Goal: Feedback & Contribution: Leave review/rating

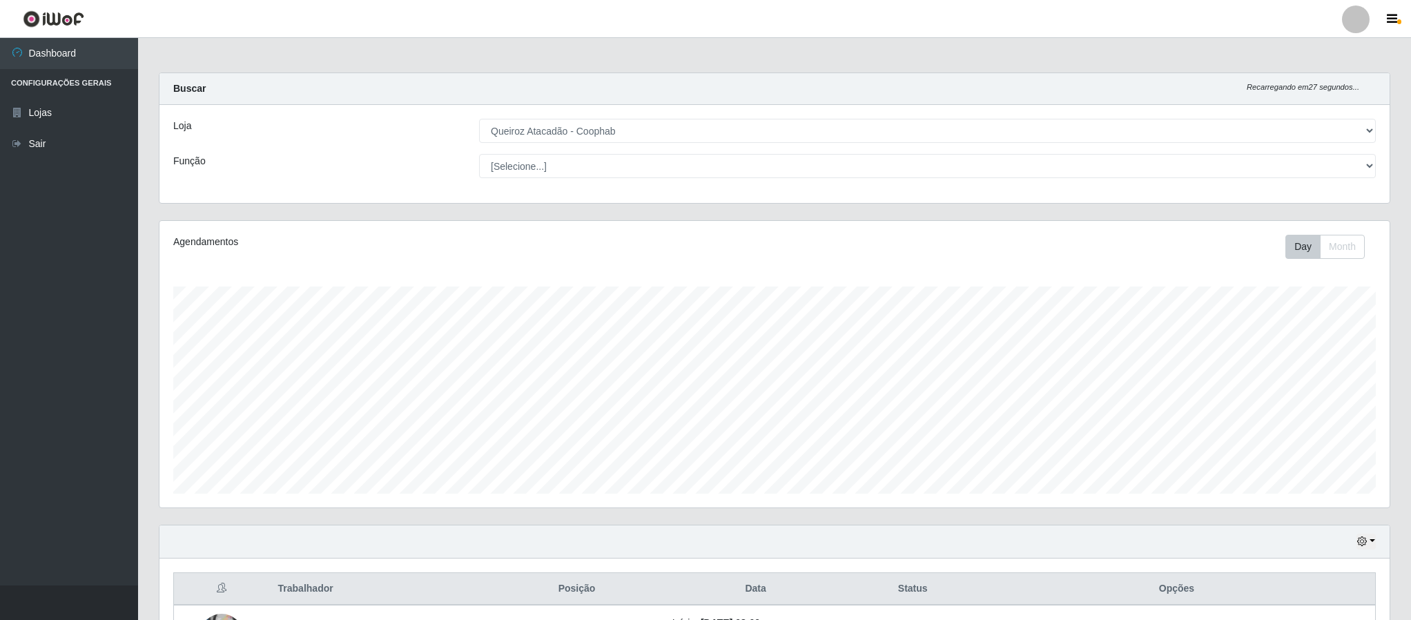
select select "463"
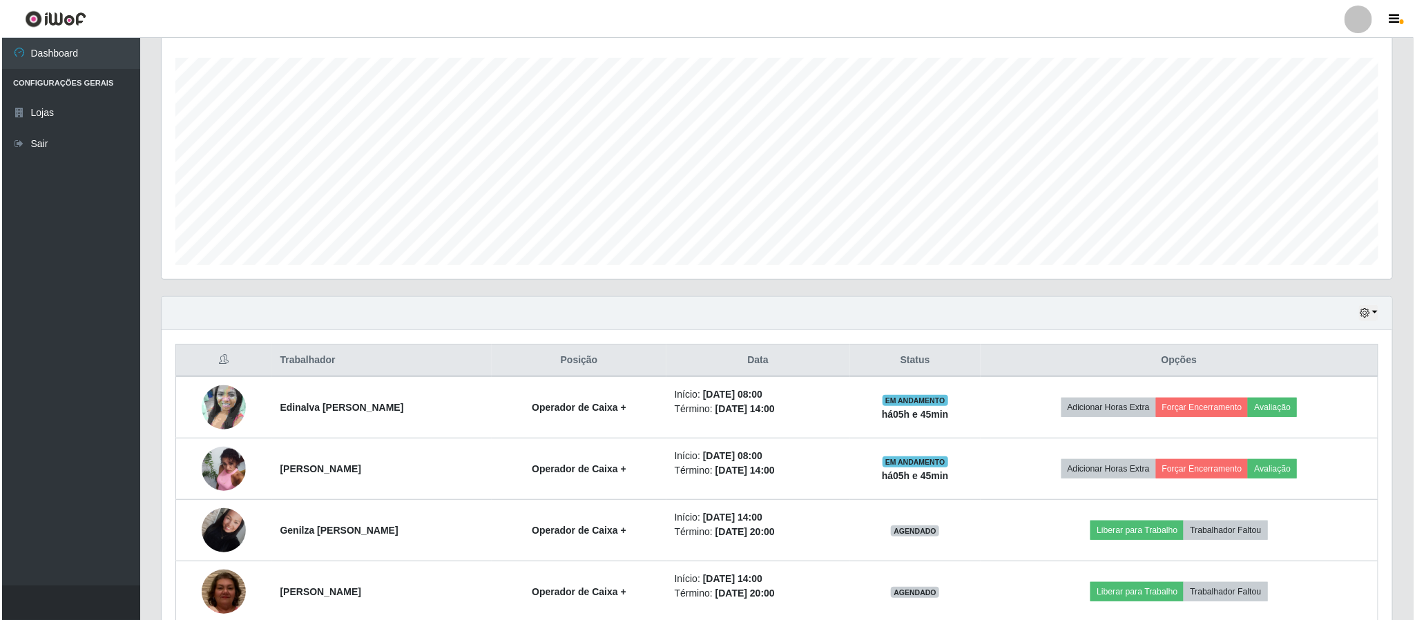
scroll to position [288, 1229]
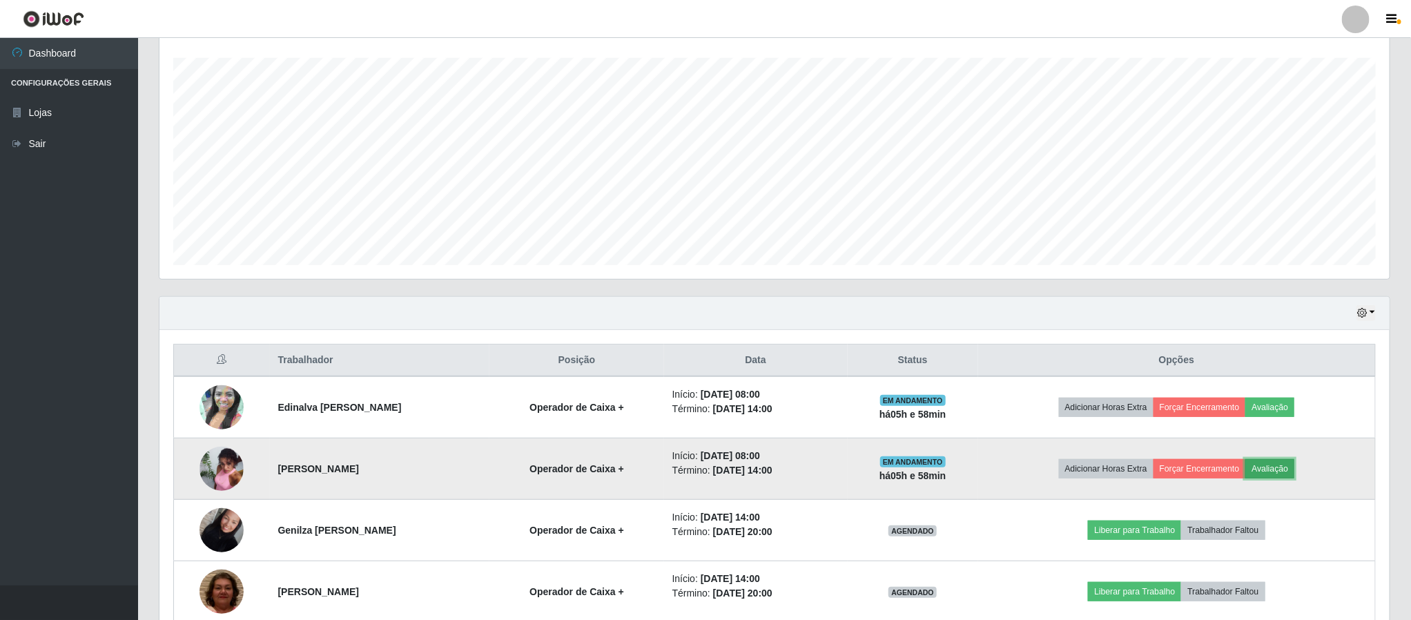
click at [1286, 476] on button "Avaliação" at bounding box center [1269, 468] width 49 height 19
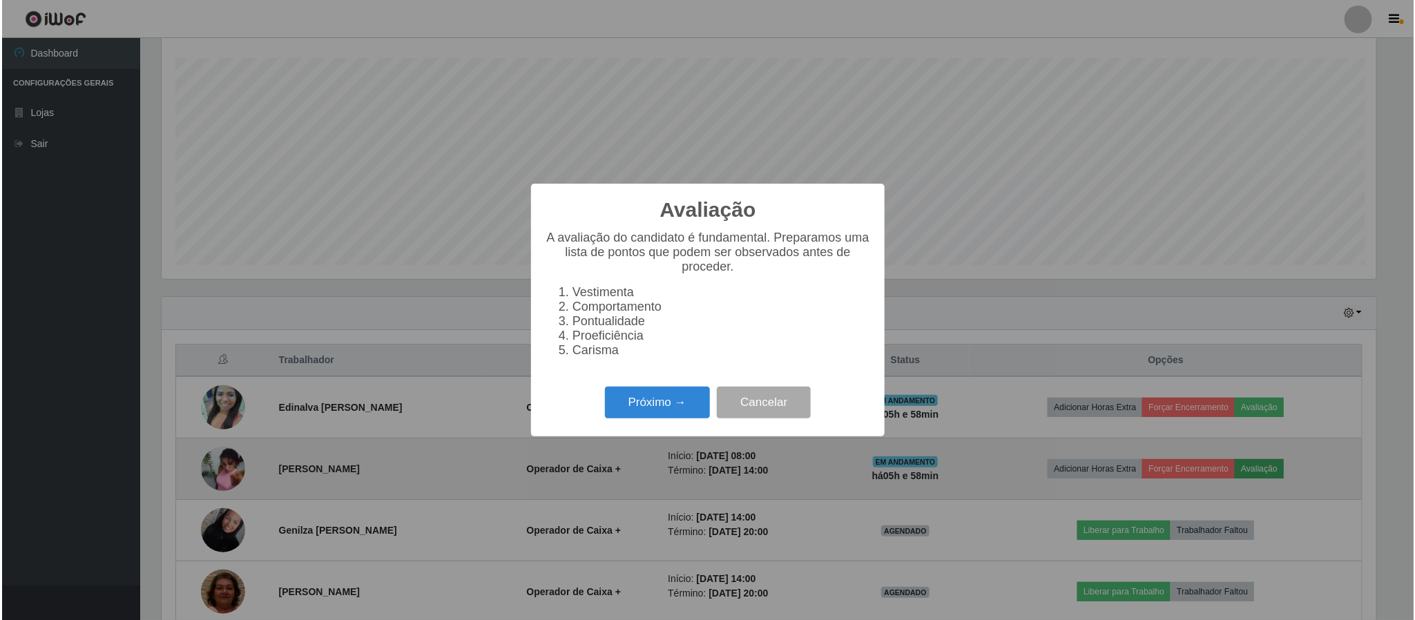
scroll to position [288, 1218]
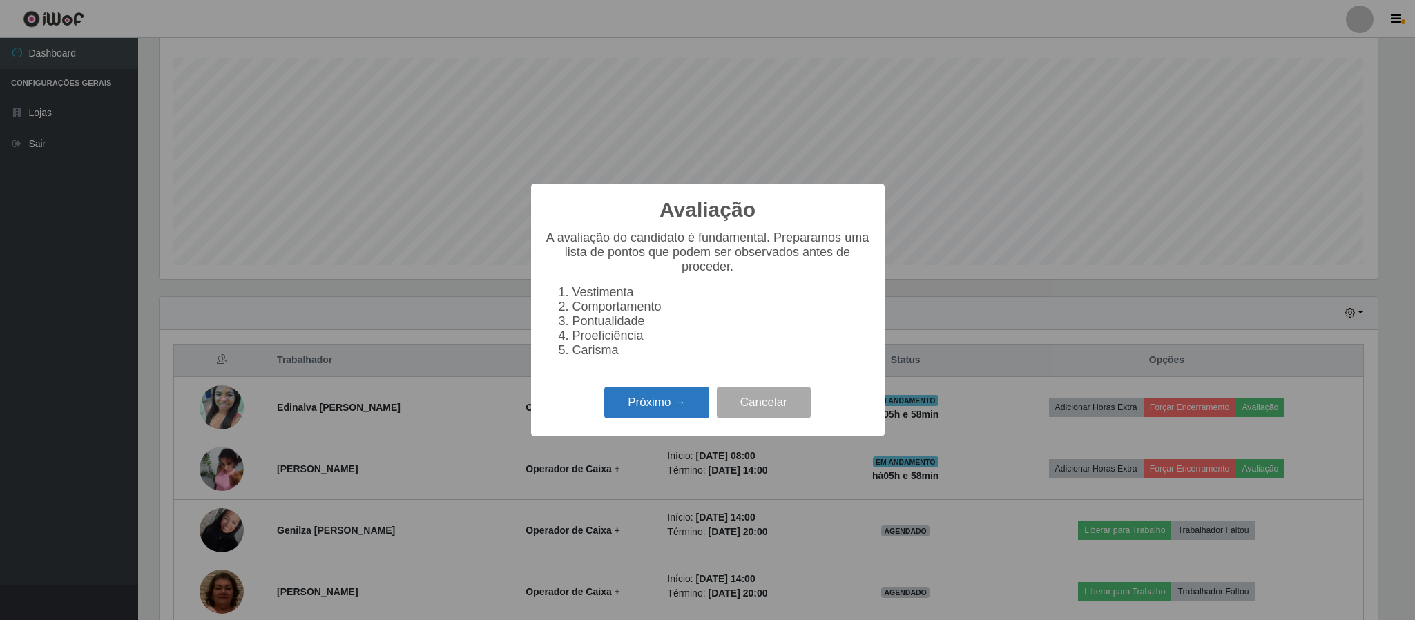
click at [622, 413] on button "Próximo →" at bounding box center [656, 403] width 105 height 32
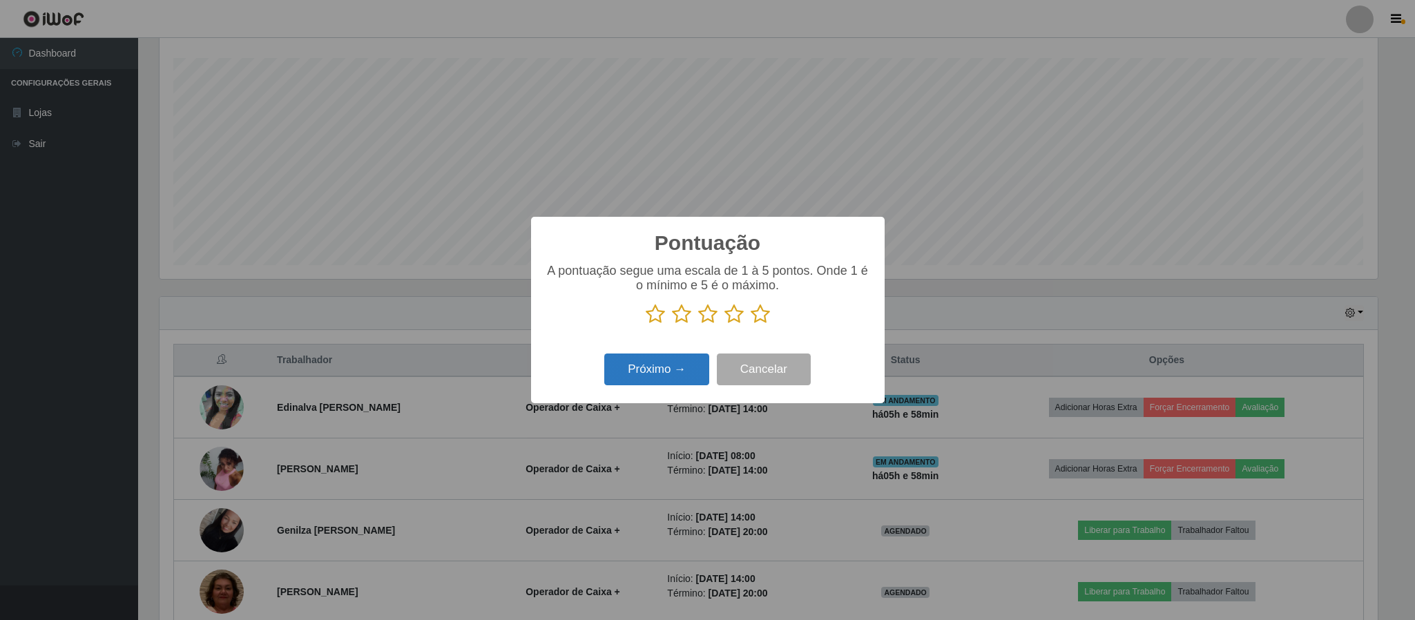
scroll to position [690062, 689132]
click at [759, 323] on icon at bounding box center [759, 314] width 19 height 21
click at [750, 324] on input "radio" at bounding box center [750, 324] width 0 height 0
click at [683, 377] on button "Próximo →" at bounding box center [656, 369] width 105 height 32
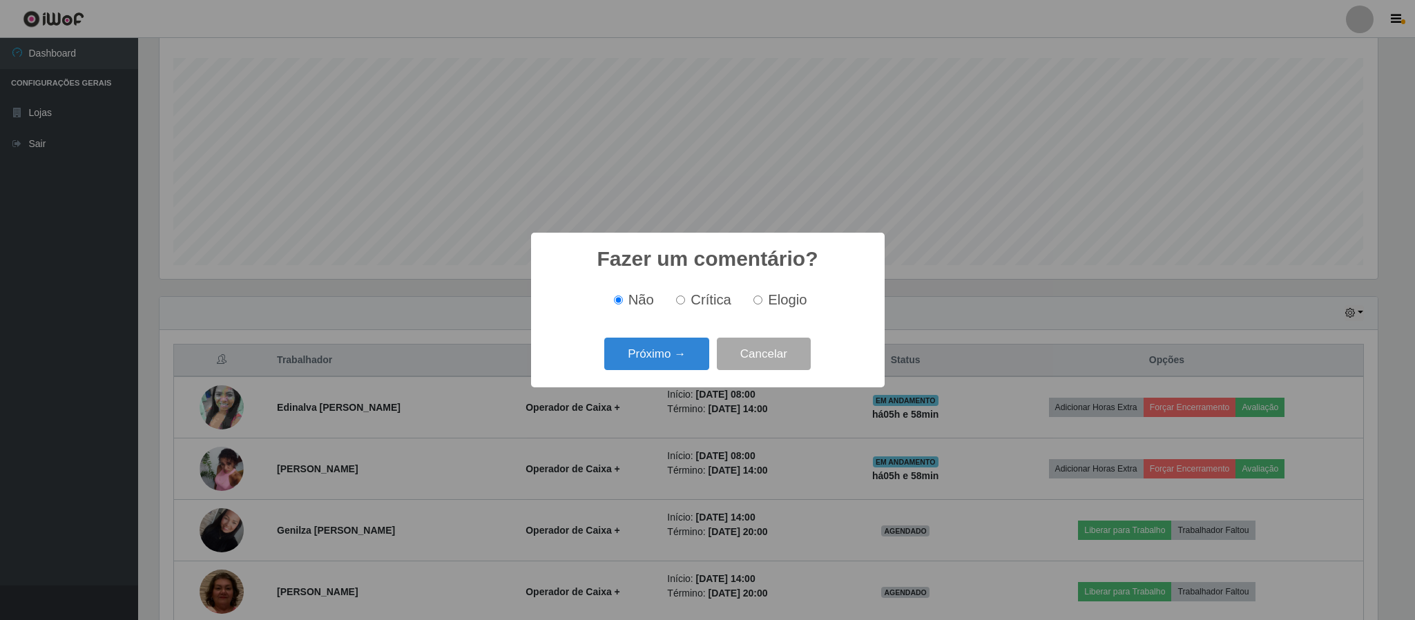
click at [758, 304] on input "Elogio" at bounding box center [757, 299] width 9 height 9
radio input "true"
click at [688, 360] on button "Próximo →" at bounding box center [656, 354] width 105 height 32
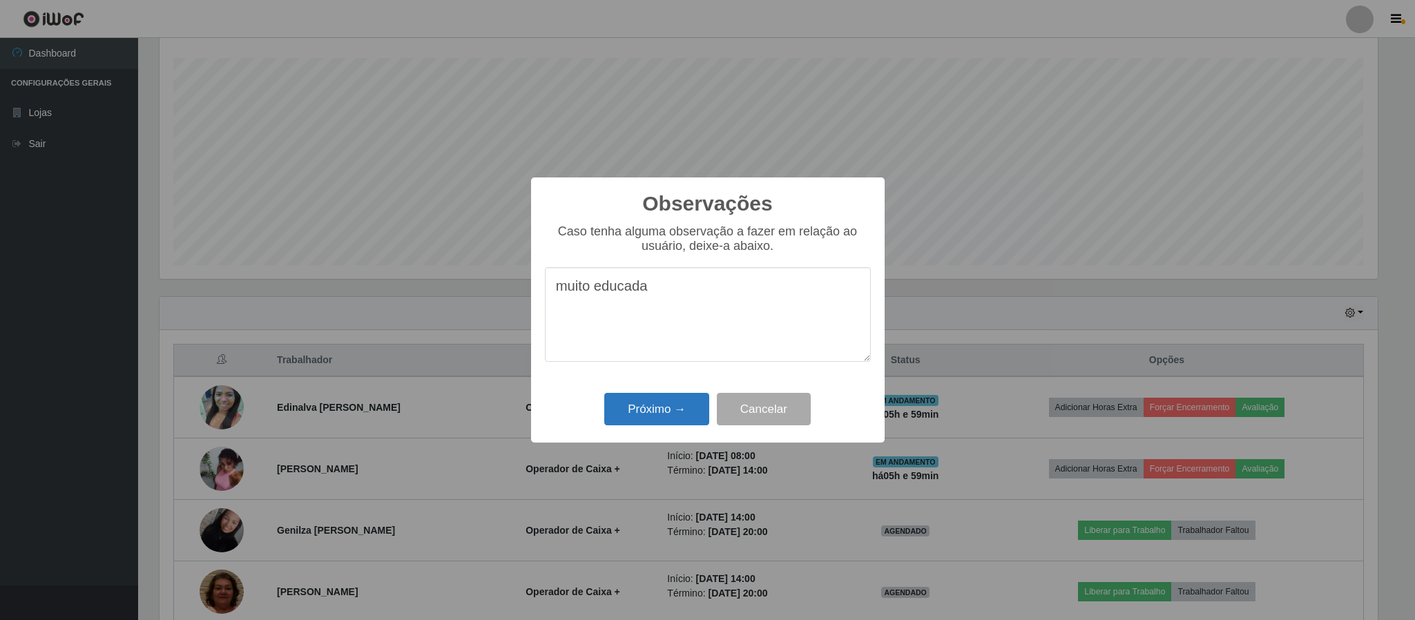
type textarea "muito educada"
click at [665, 407] on button "Próximo →" at bounding box center [656, 409] width 105 height 32
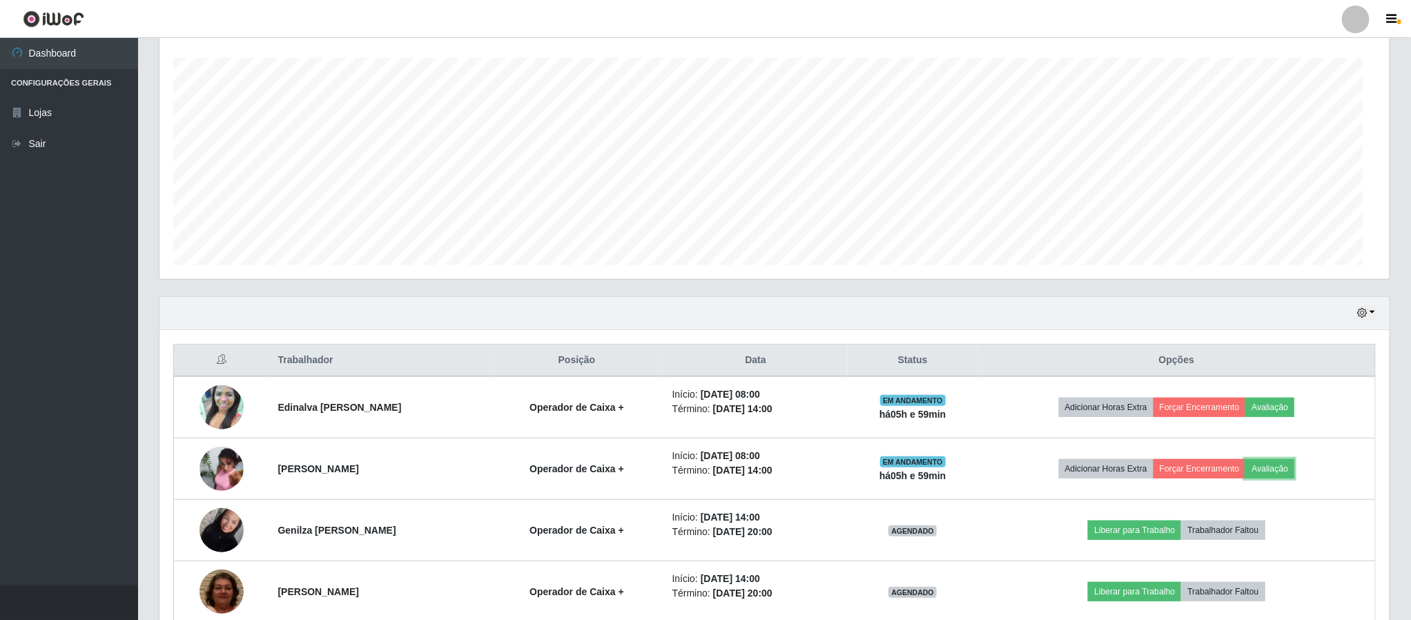
scroll to position [288, 1229]
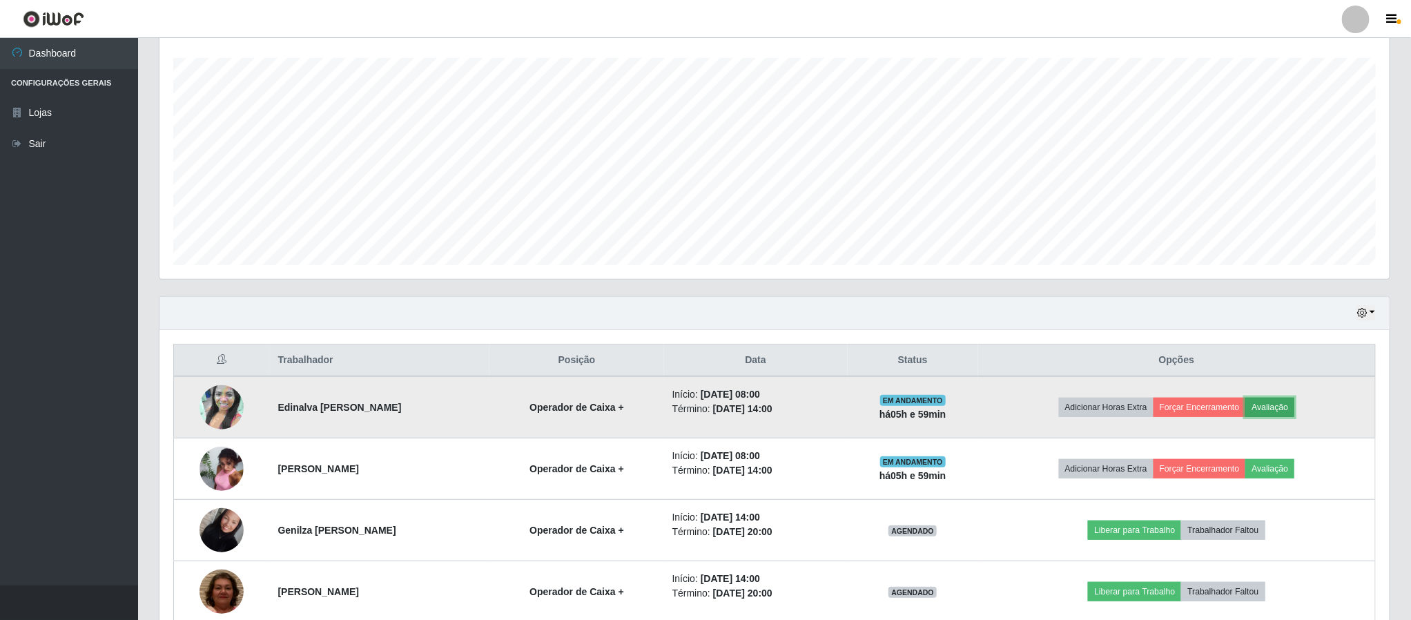
click at [1274, 409] on button "Avaliação" at bounding box center [1269, 407] width 49 height 19
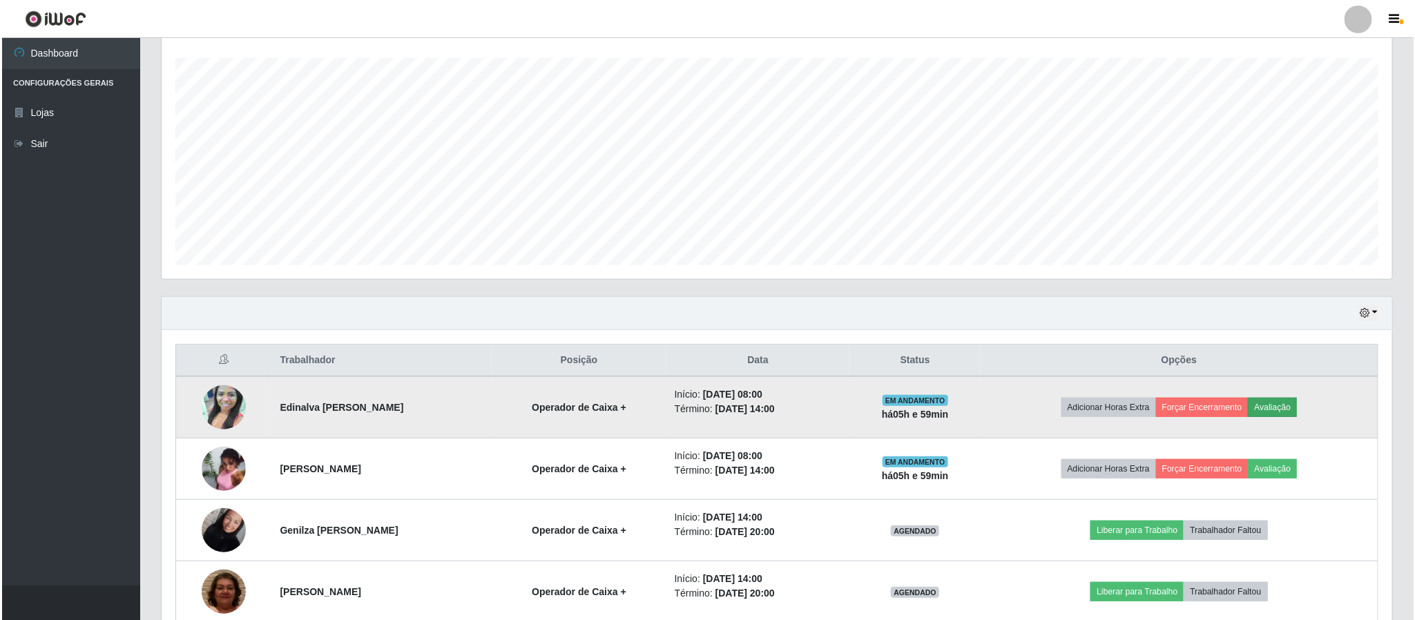
scroll to position [288, 1218]
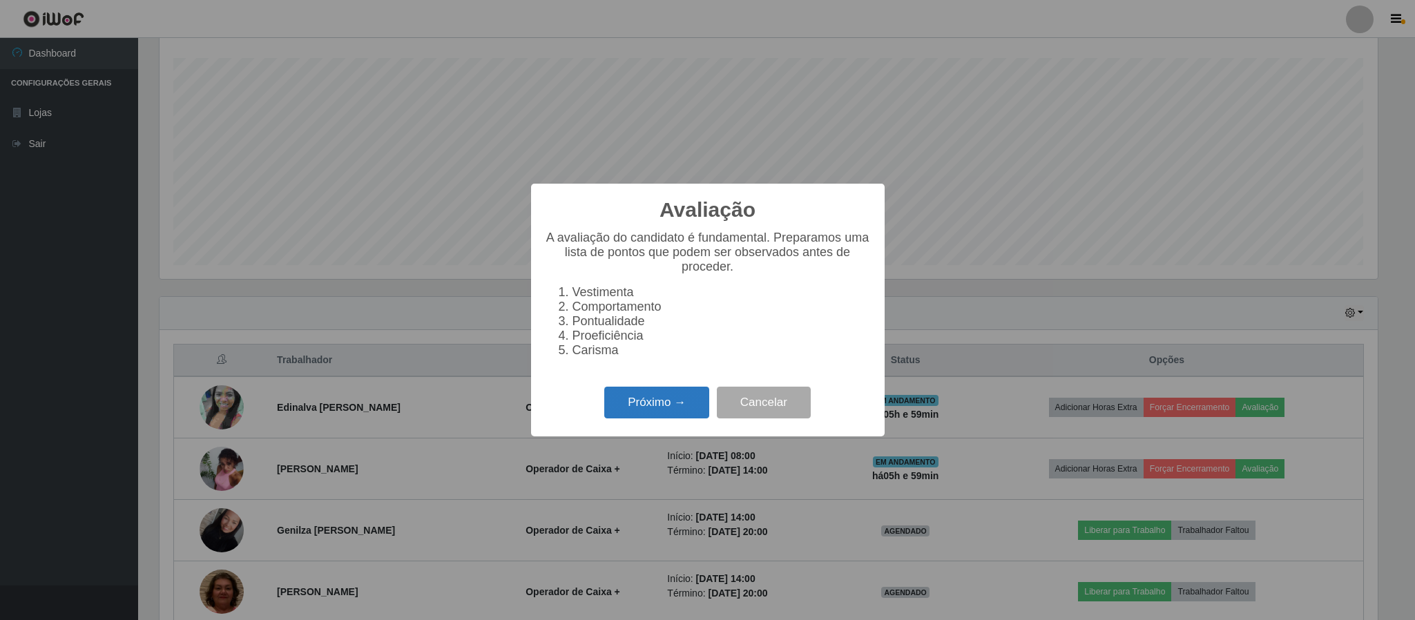
click at [642, 419] on button "Próximo →" at bounding box center [656, 403] width 105 height 32
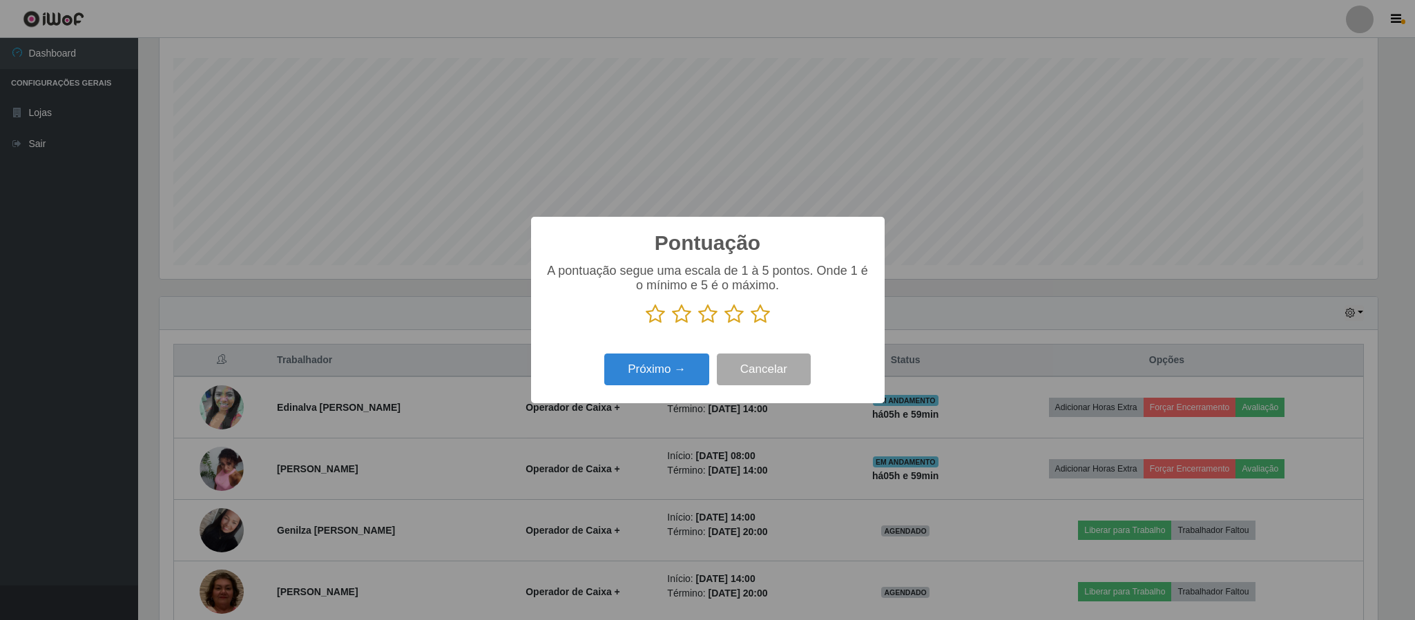
scroll to position [690062, 689132]
click at [757, 323] on icon at bounding box center [759, 314] width 19 height 21
click at [750, 324] on input "radio" at bounding box center [750, 324] width 0 height 0
click at [688, 380] on button "Próximo →" at bounding box center [656, 369] width 105 height 32
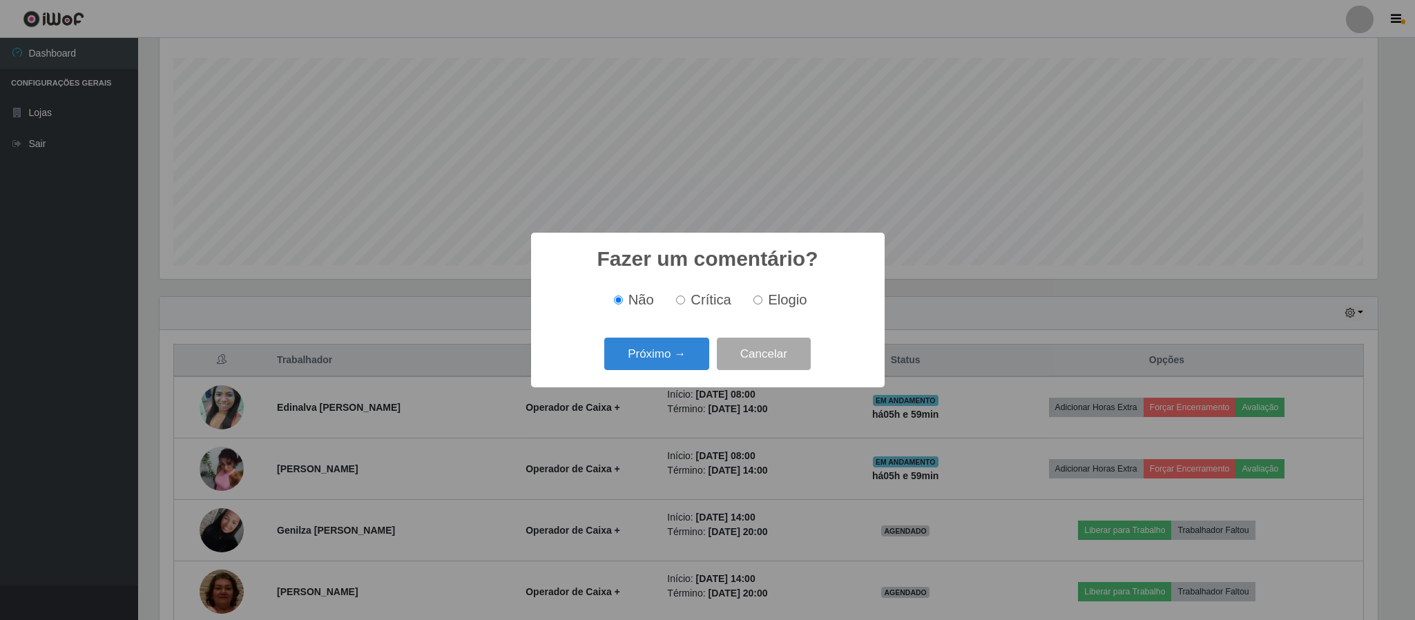
click at [750, 302] on label "Elogio" at bounding box center [777, 300] width 59 height 16
click at [753, 302] on input "Elogio" at bounding box center [757, 299] width 9 height 9
radio input "true"
click at [680, 350] on button "Próximo →" at bounding box center [656, 354] width 105 height 32
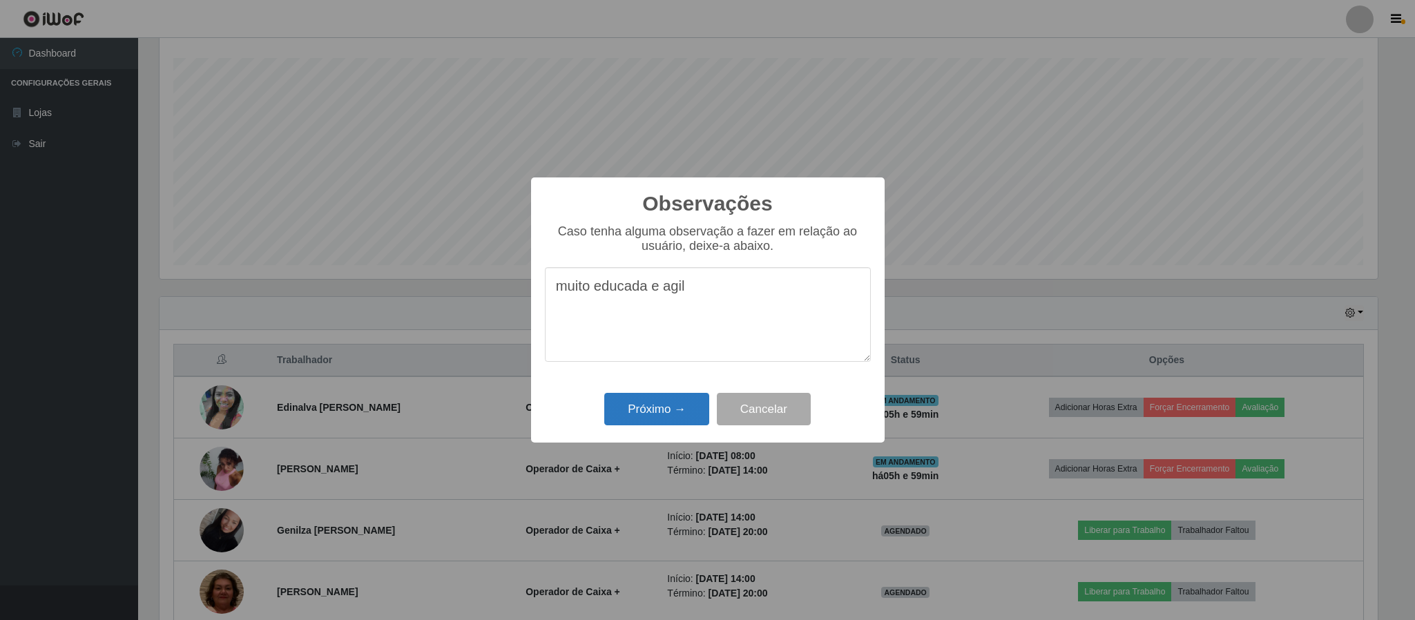
type textarea "muito educada e agil"
click at [645, 414] on button "Próximo →" at bounding box center [656, 409] width 105 height 32
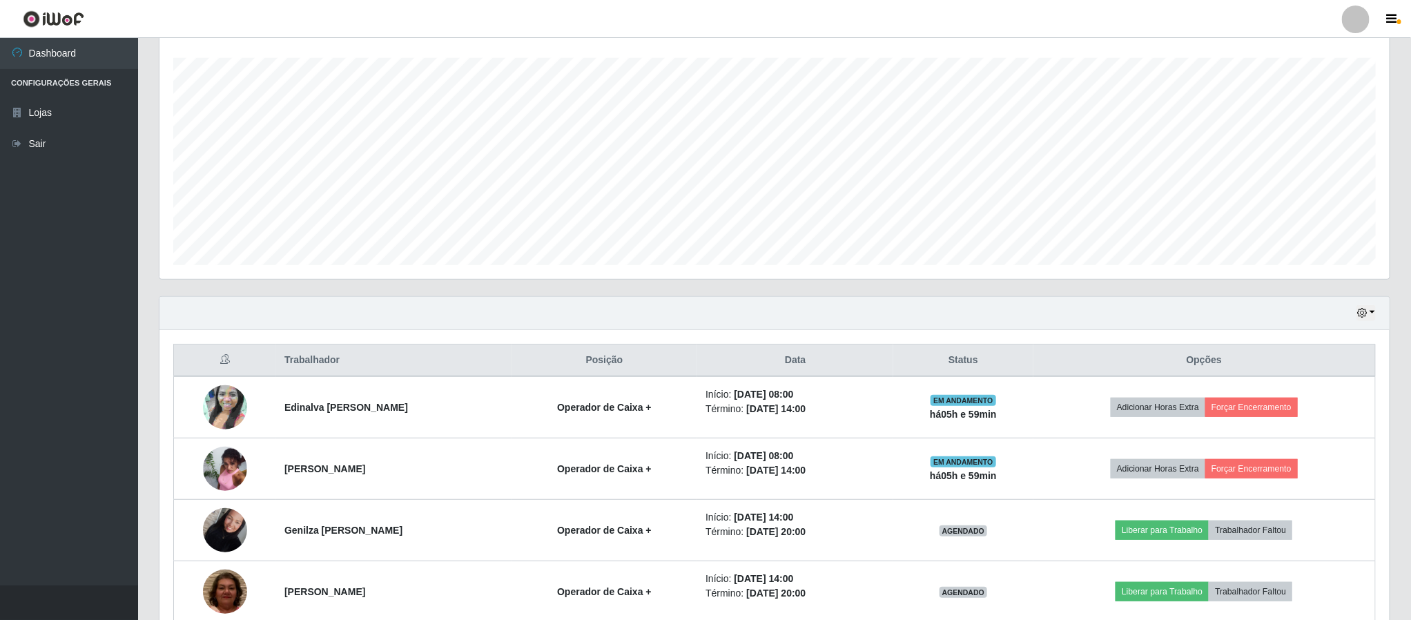
scroll to position [301, 0]
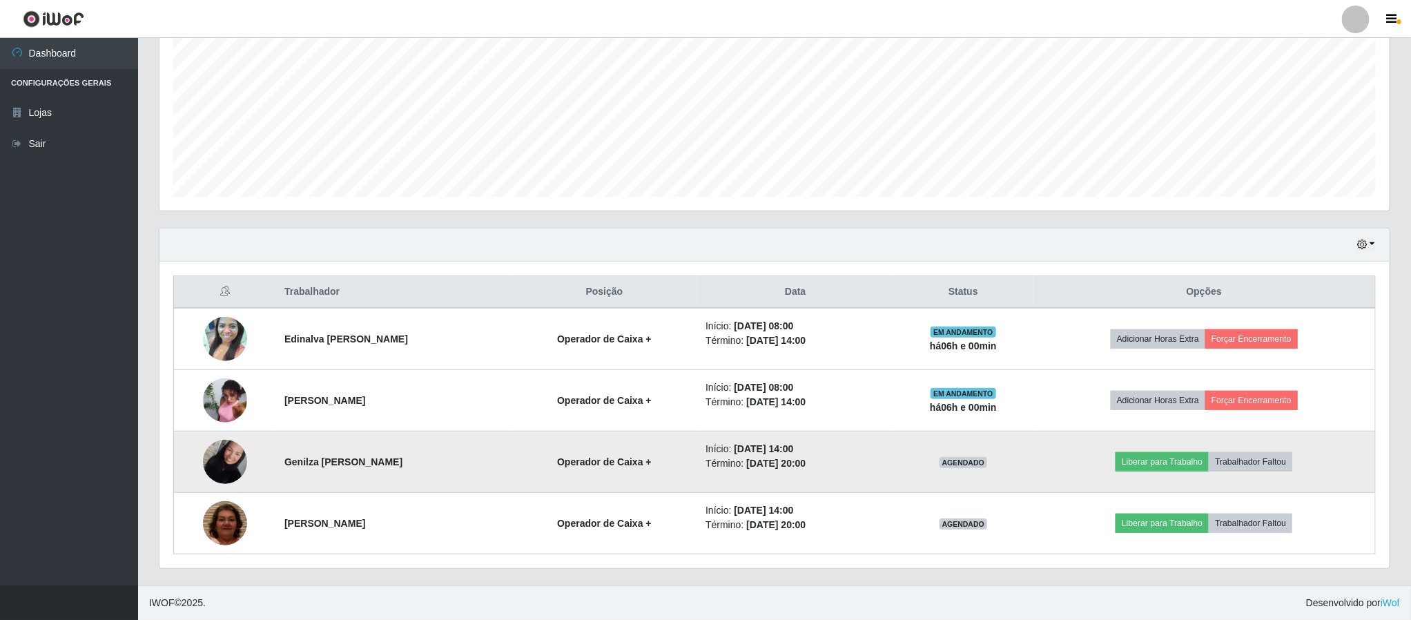
click at [220, 448] on img at bounding box center [225, 461] width 44 height 59
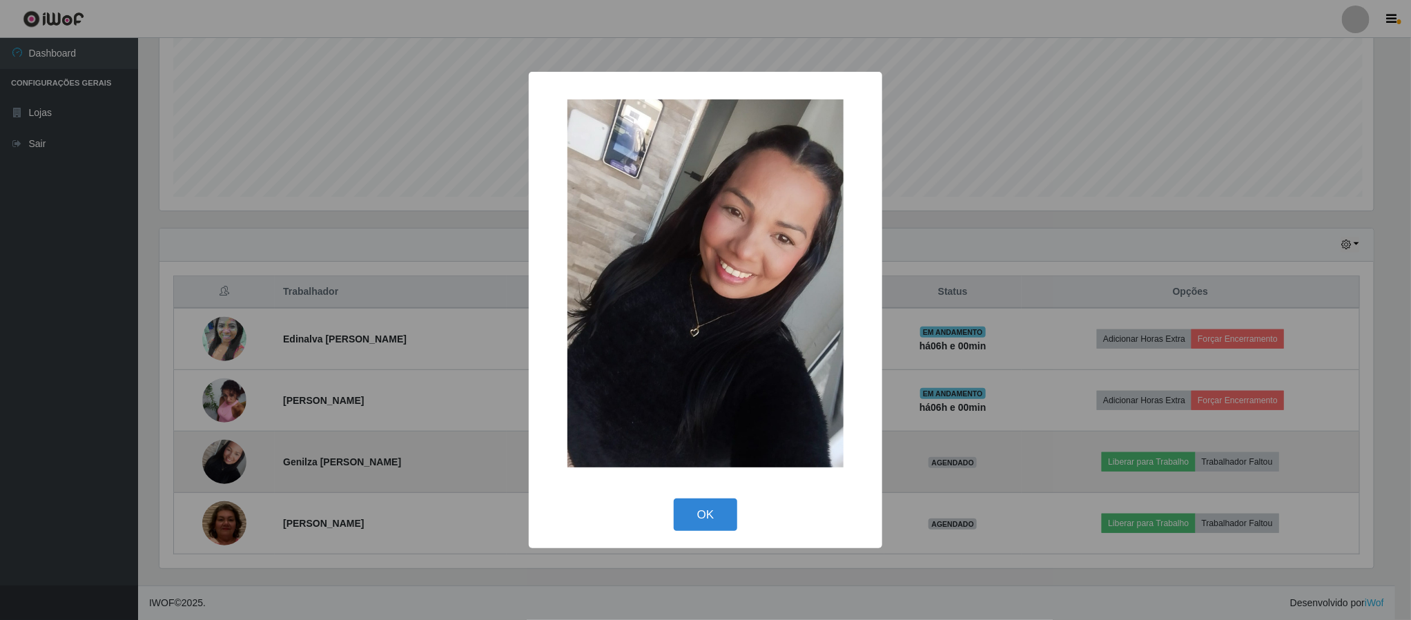
scroll to position [288, 1218]
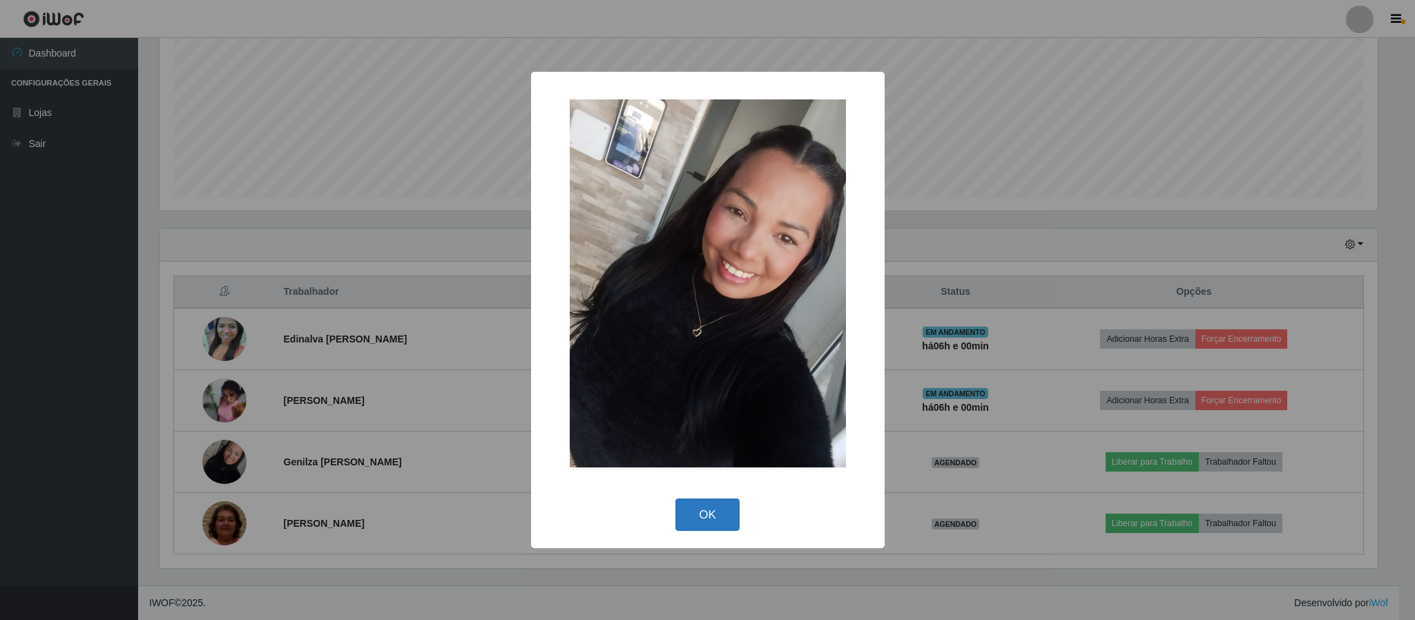
click at [706, 516] on button "OK" at bounding box center [707, 514] width 64 height 32
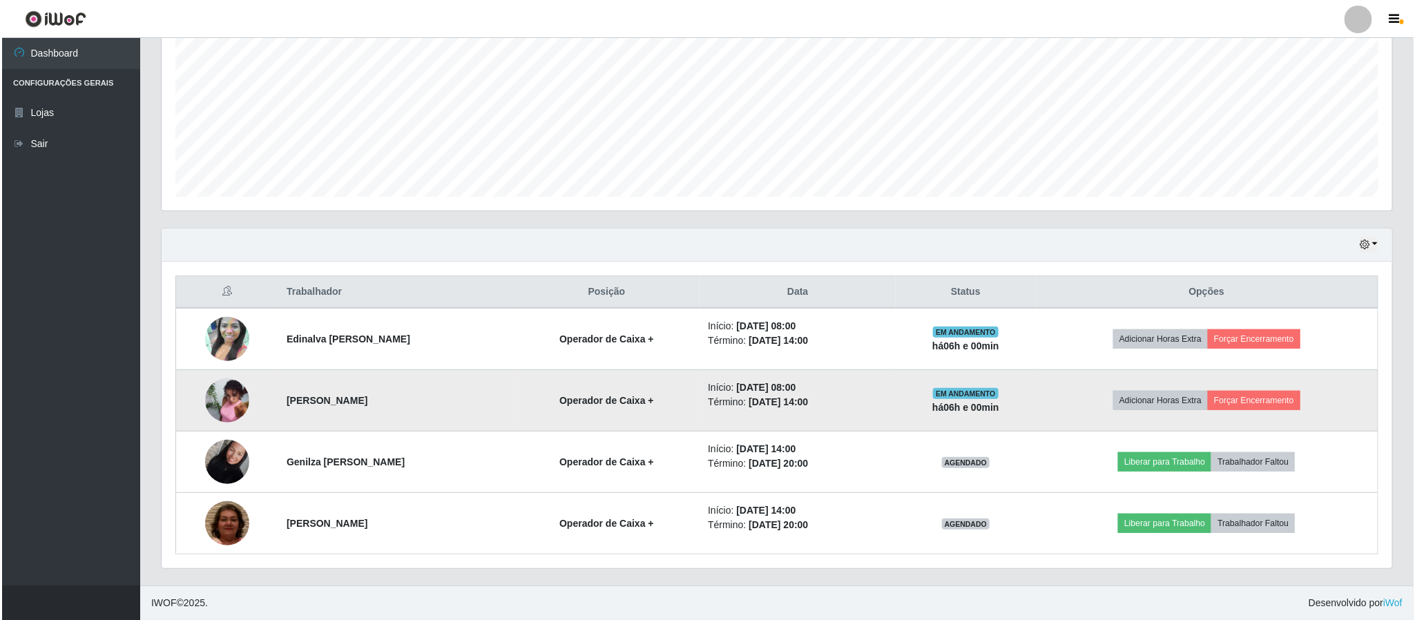
scroll to position [288, 1229]
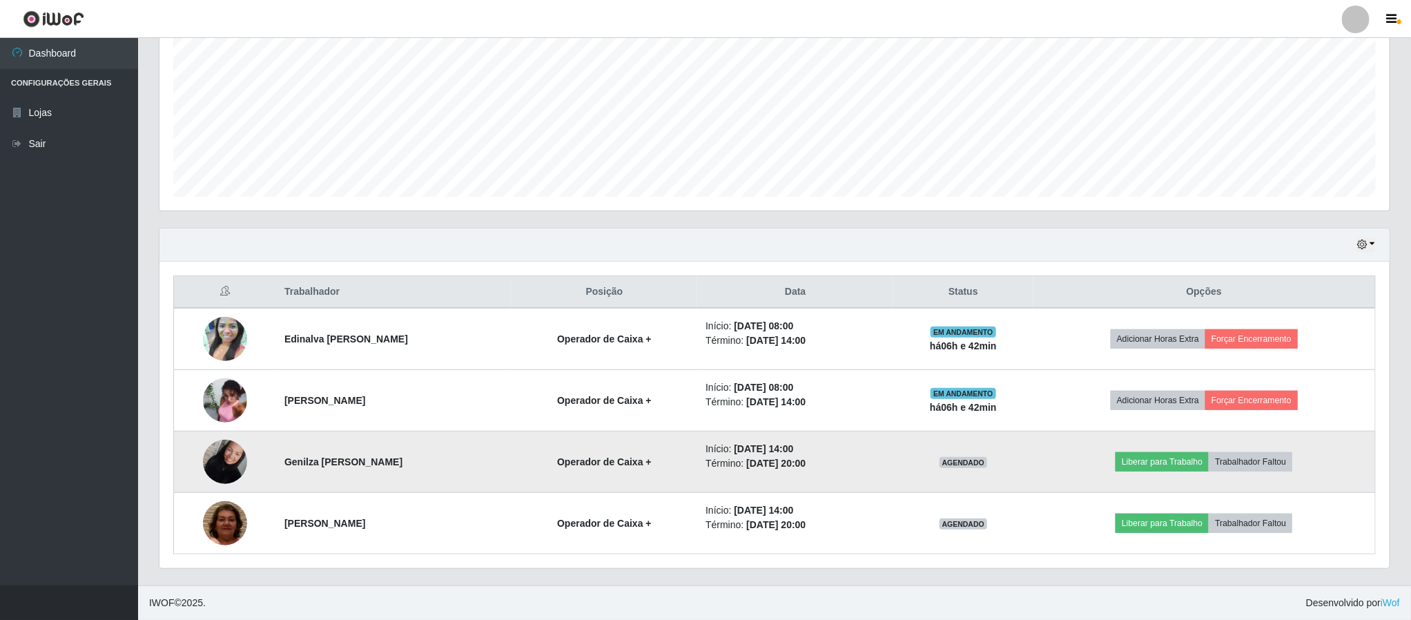
click at [232, 454] on img at bounding box center [225, 461] width 44 height 59
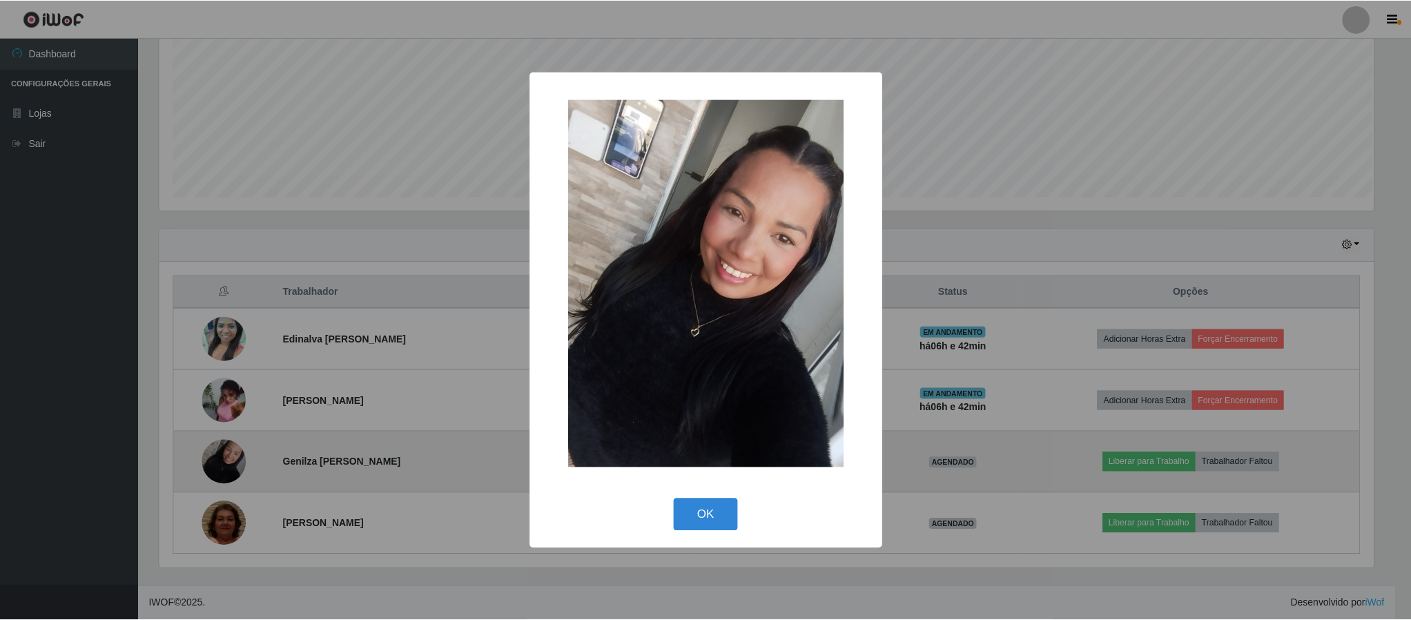
scroll to position [288, 1218]
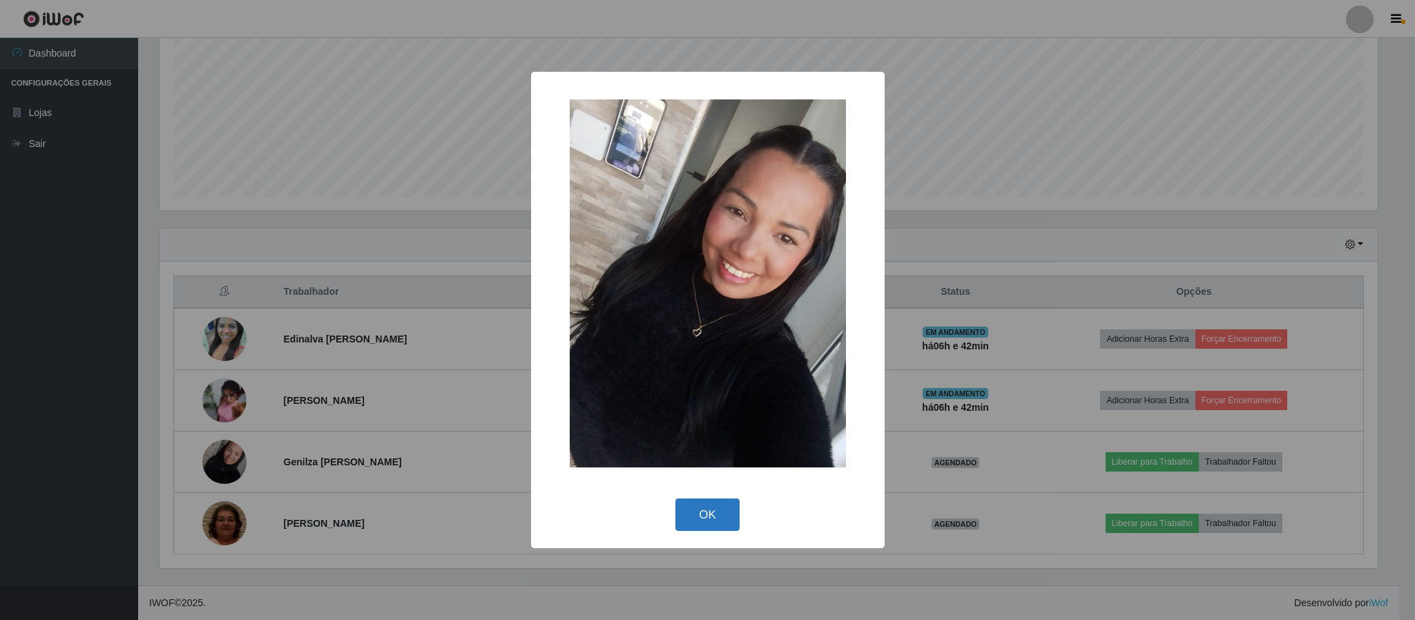
click at [707, 518] on button "OK" at bounding box center [707, 514] width 64 height 32
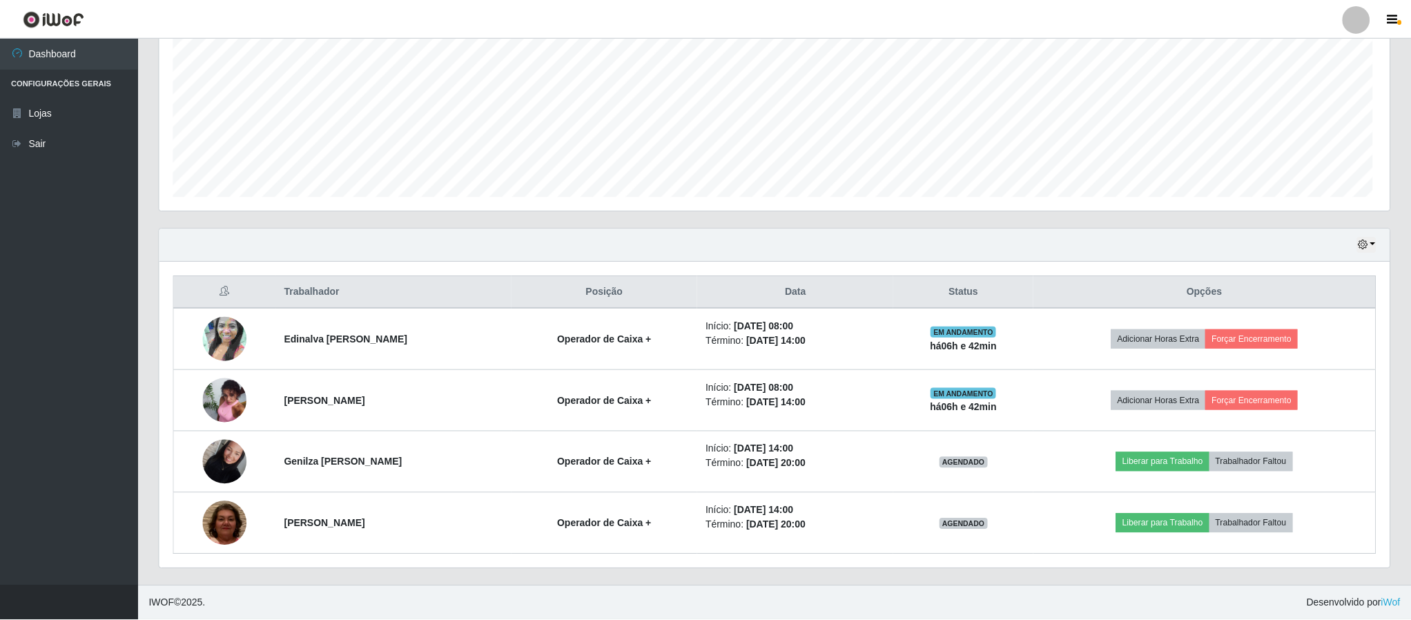
scroll to position [288, 1229]
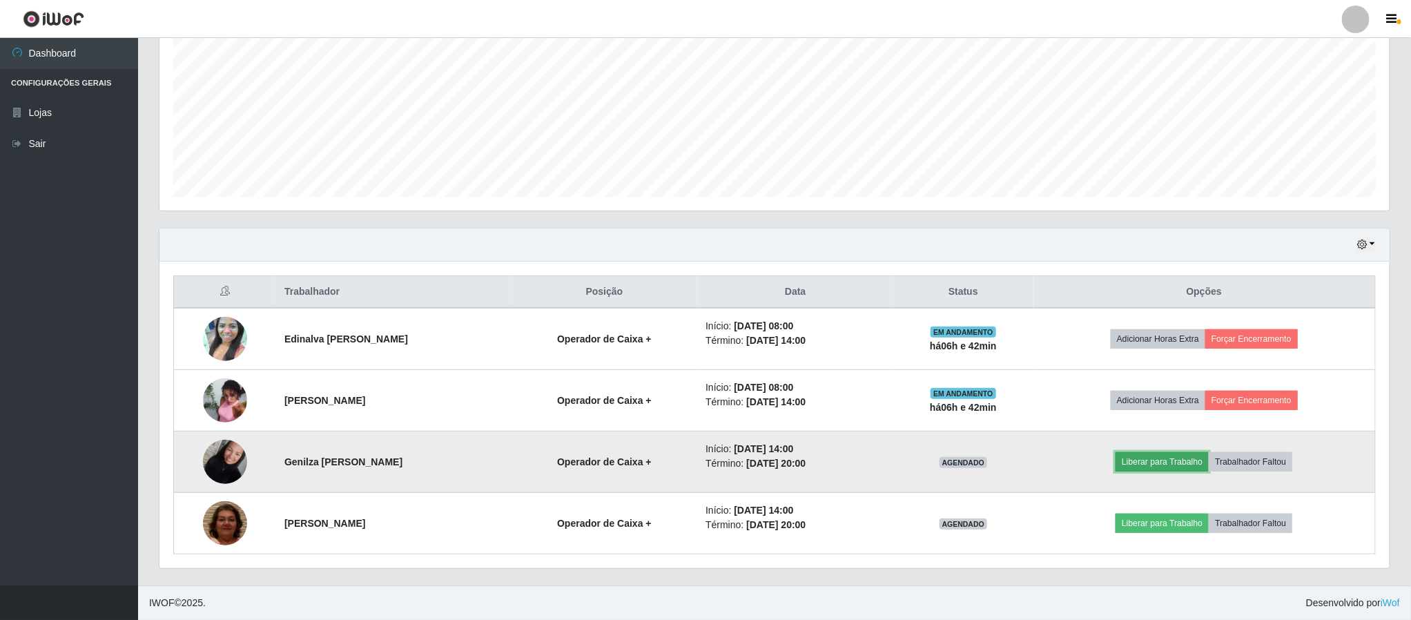
click at [1167, 464] on button "Liberar para Trabalho" at bounding box center [1162, 461] width 93 height 19
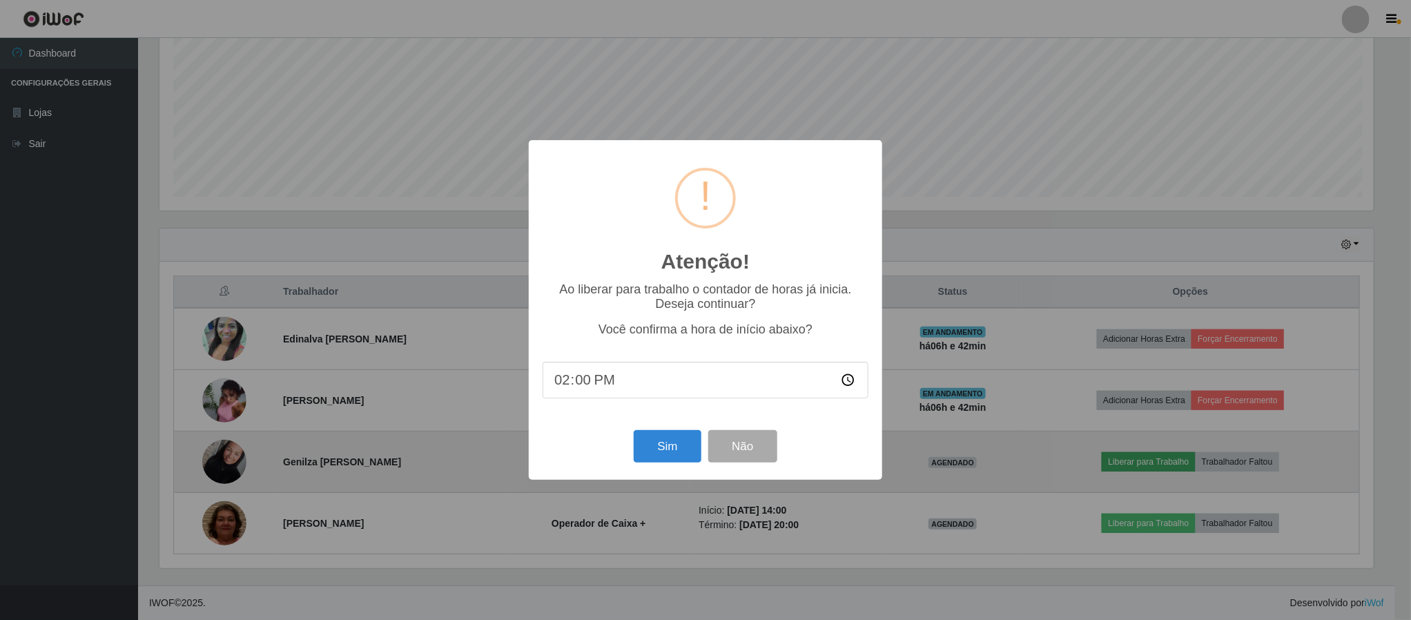
scroll to position [288, 1218]
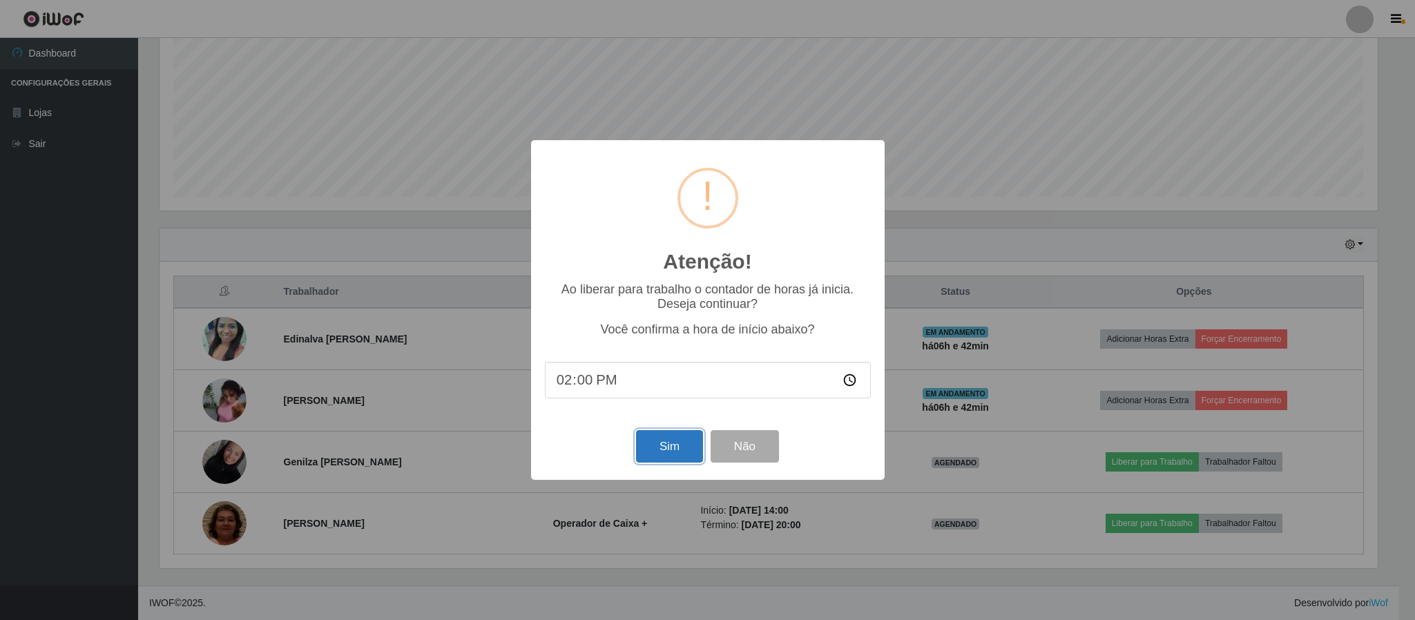
click at [659, 458] on button "Sim" at bounding box center [669, 446] width 67 height 32
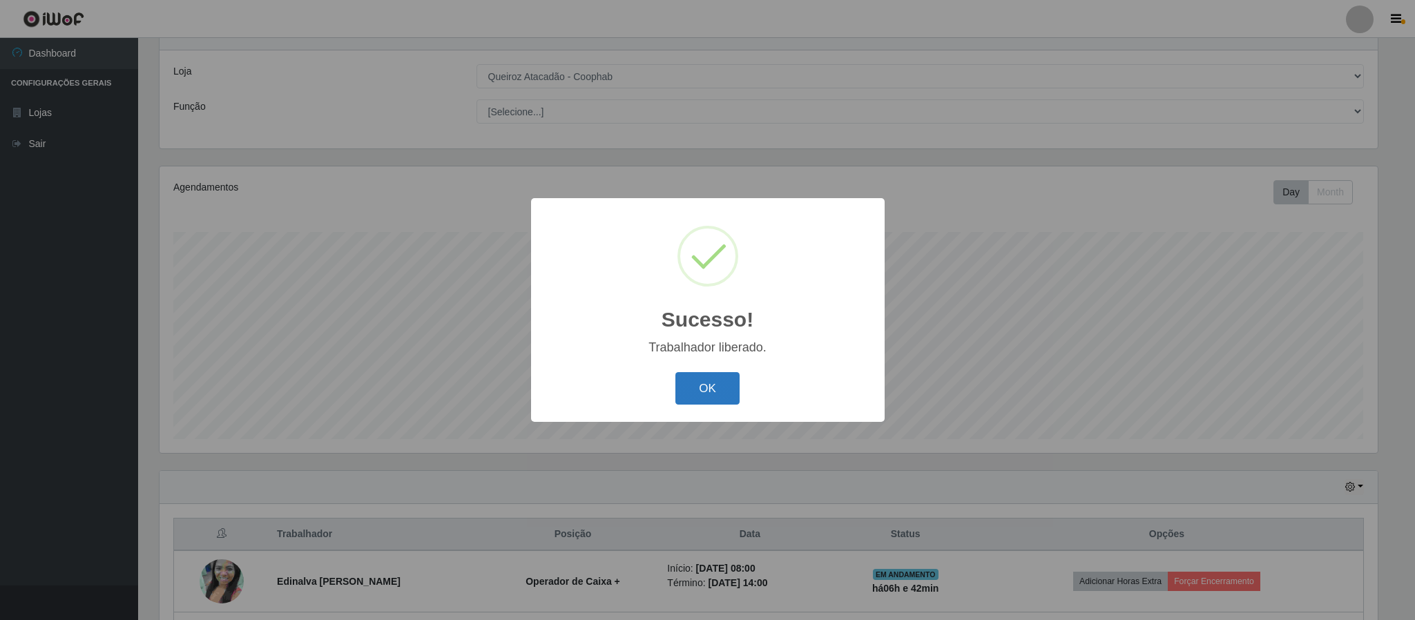
click at [700, 390] on button "OK" at bounding box center [707, 388] width 64 height 32
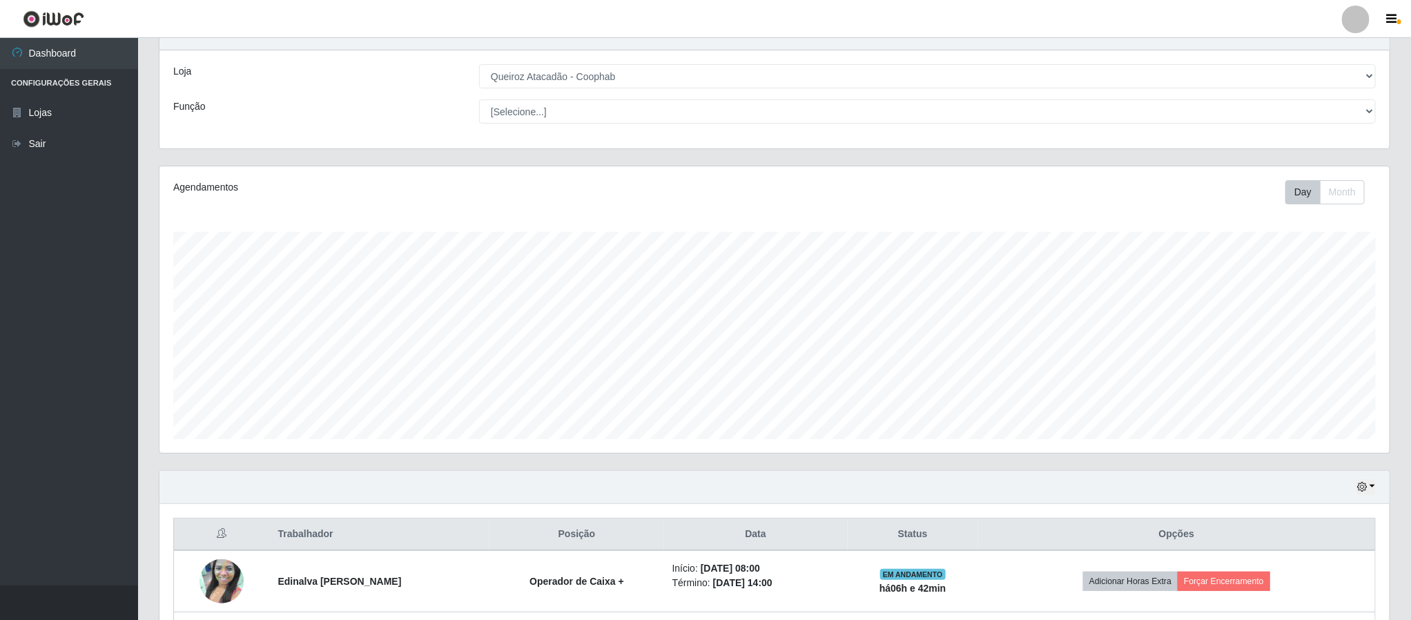
scroll to position [301, 0]
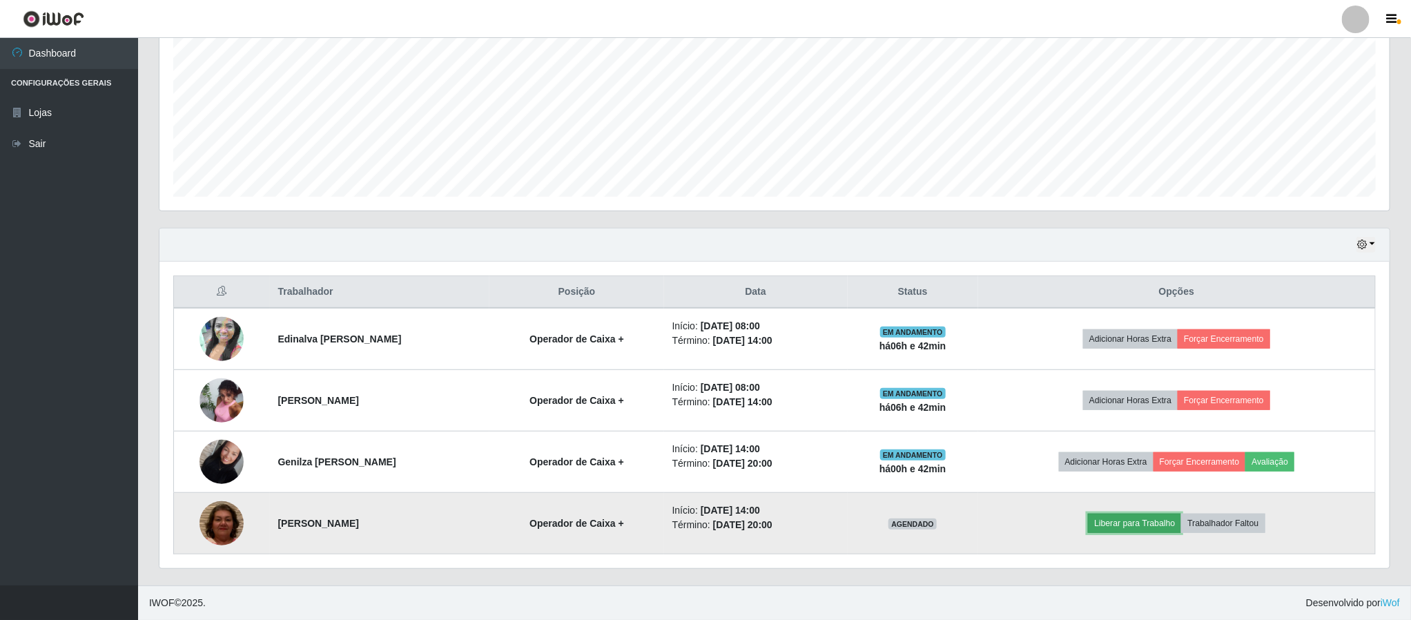
click at [1114, 523] on button "Liberar para Trabalho" at bounding box center [1134, 523] width 93 height 19
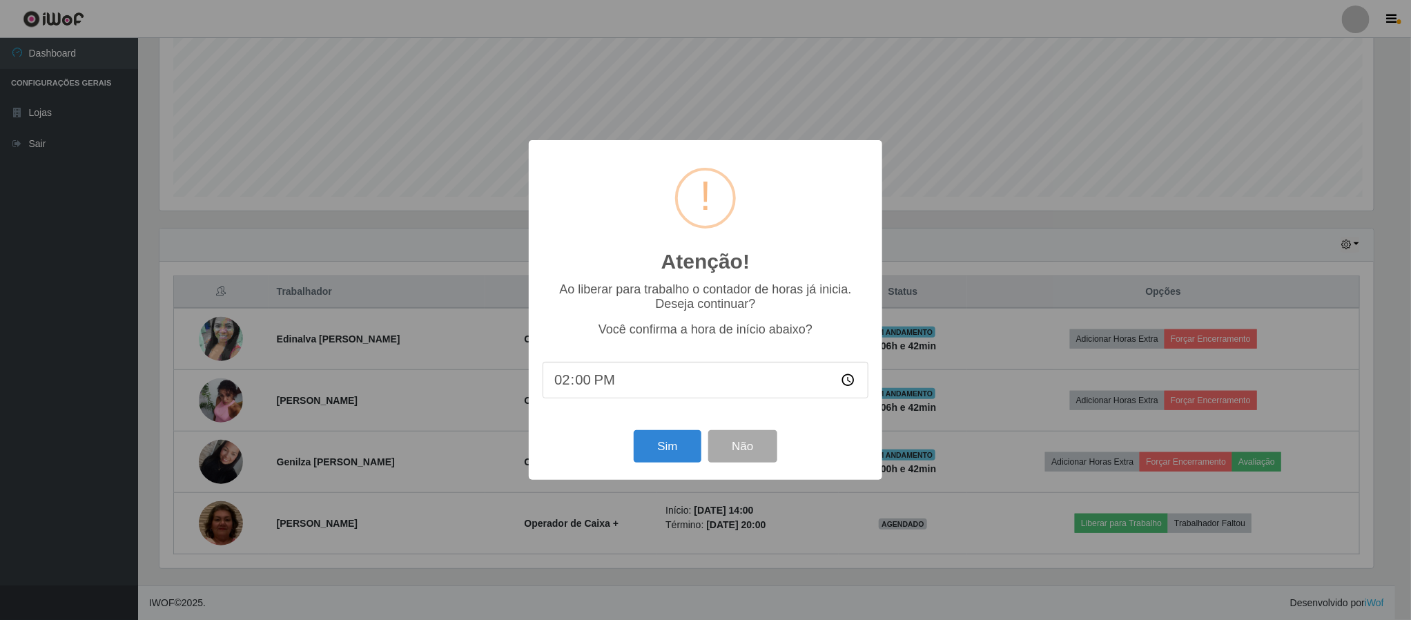
scroll to position [288, 1218]
click at [671, 454] on button "Sim" at bounding box center [669, 446] width 67 height 32
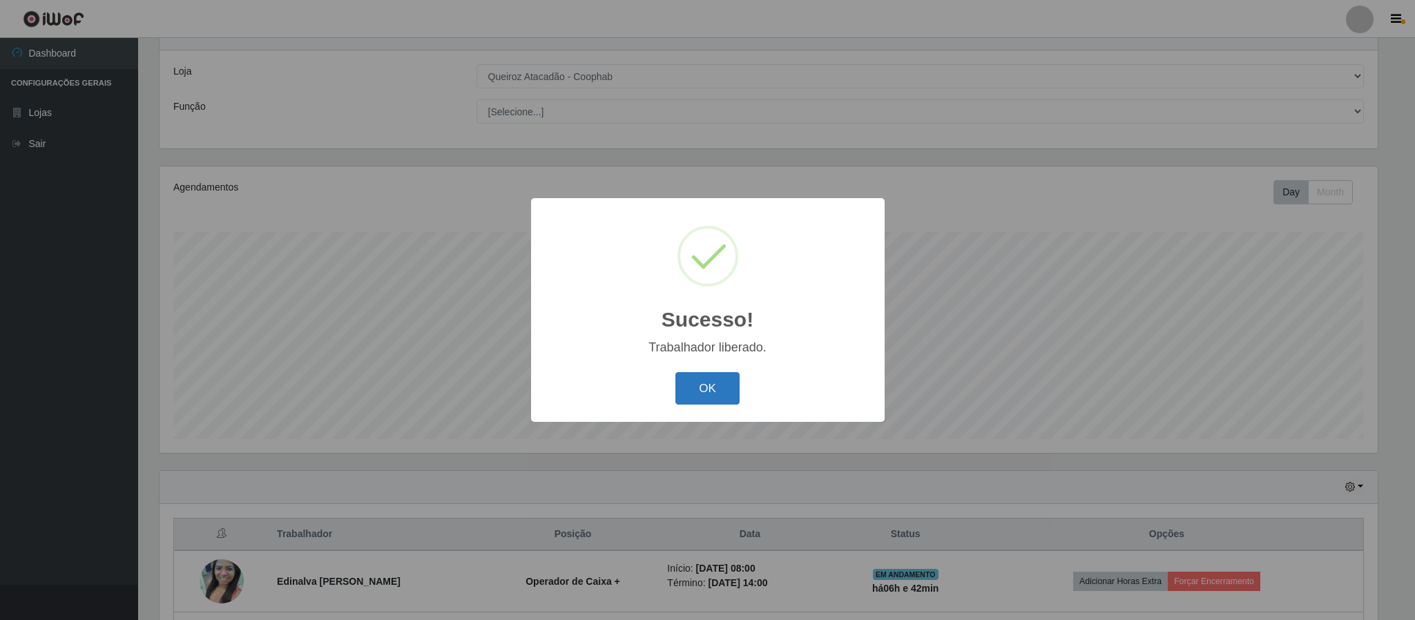
click at [700, 396] on button "OK" at bounding box center [707, 388] width 64 height 32
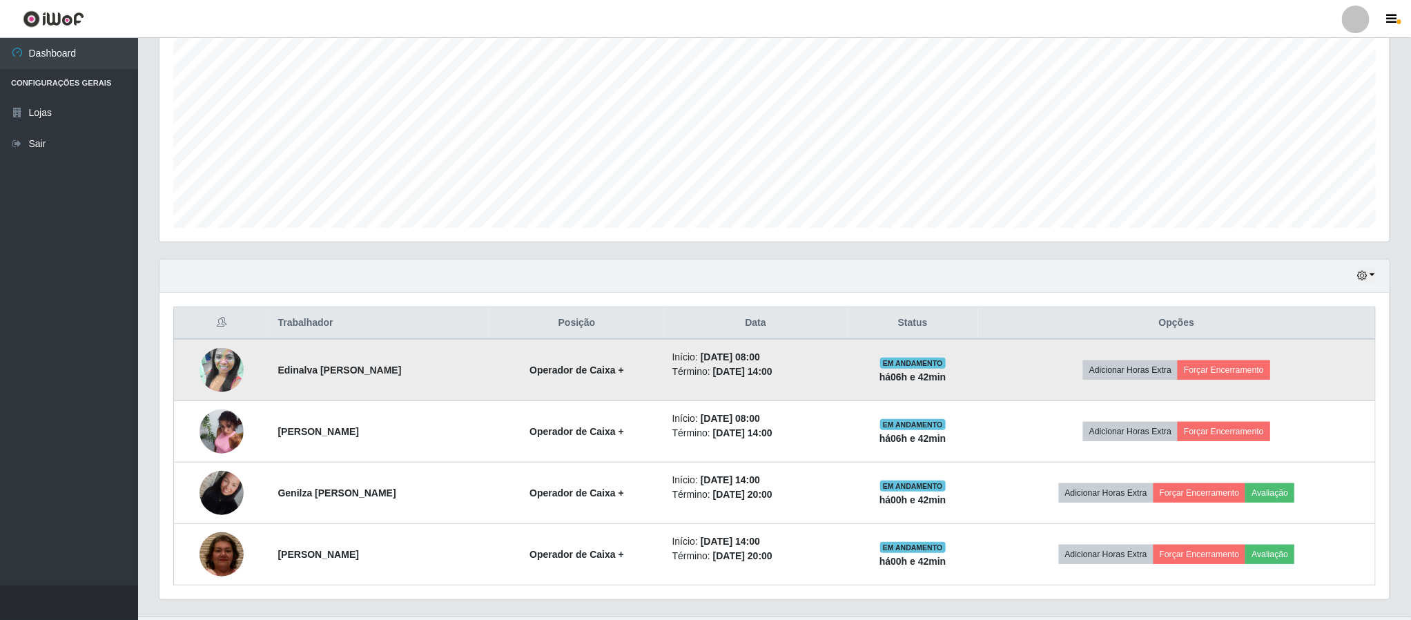
scroll to position [271, 0]
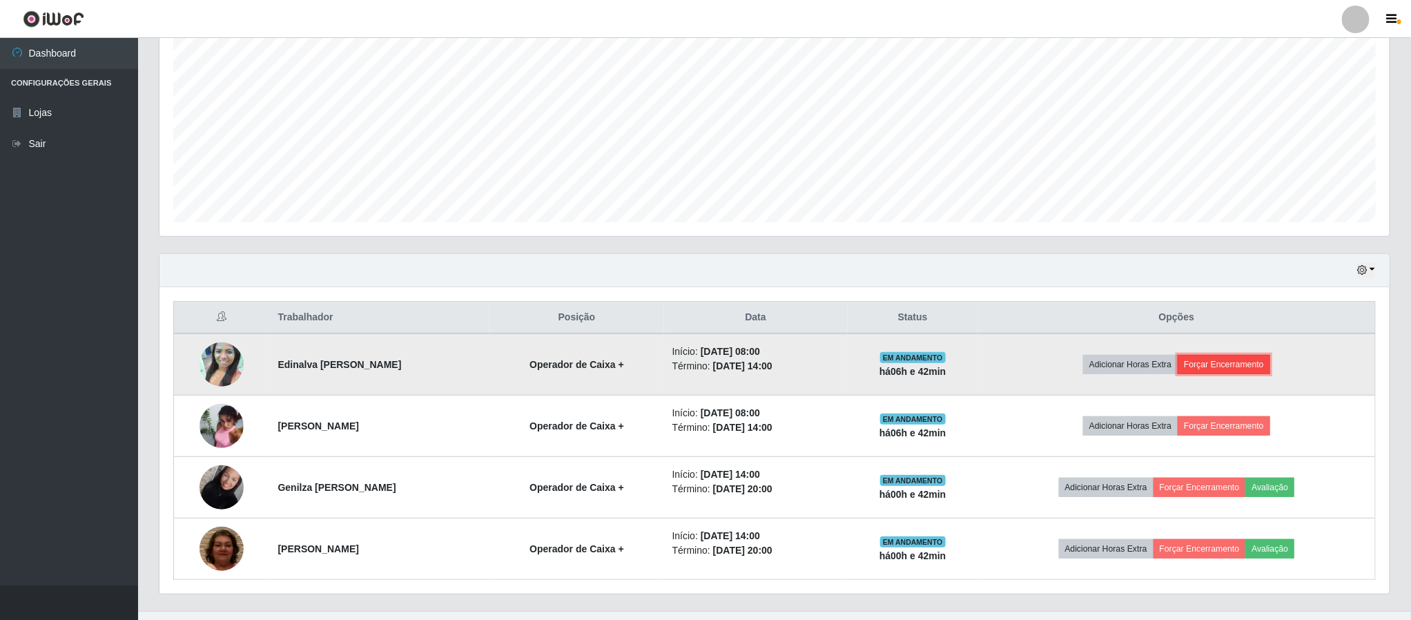
click at [1228, 362] on button "Forçar Encerramento" at bounding box center [1224, 364] width 93 height 19
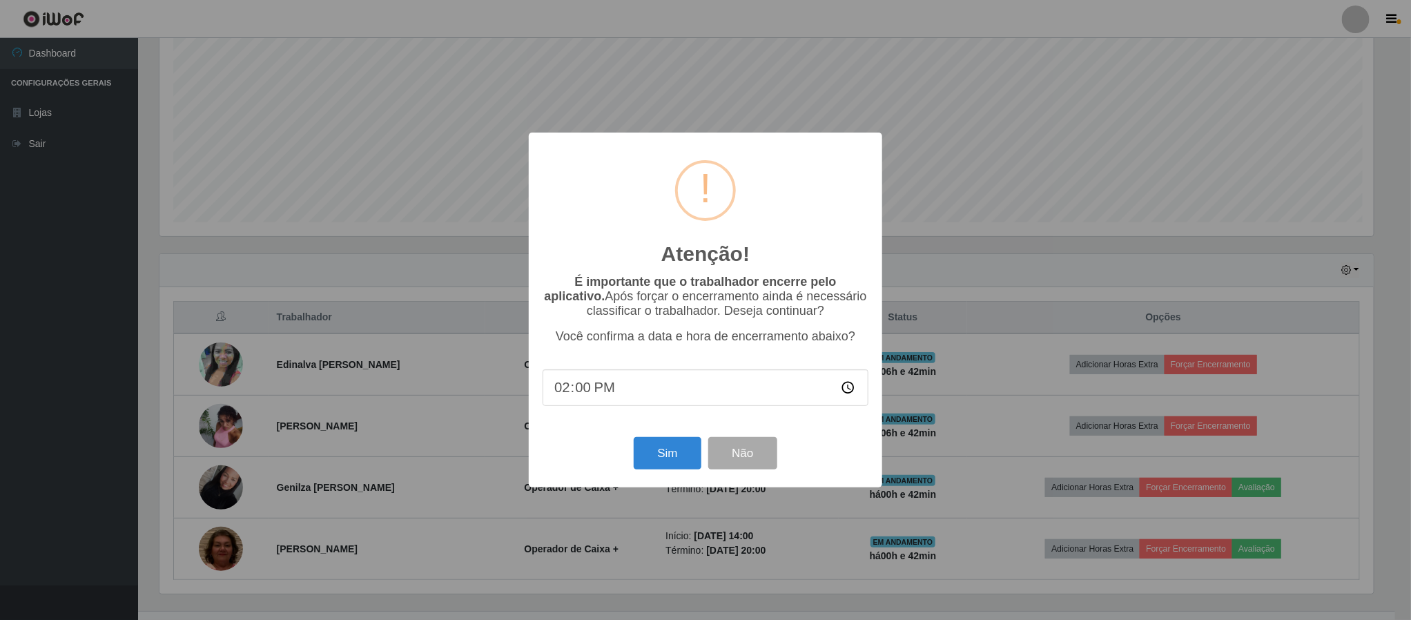
scroll to position [288, 1218]
click at [659, 452] on button "Sim" at bounding box center [669, 453] width 67 height 32
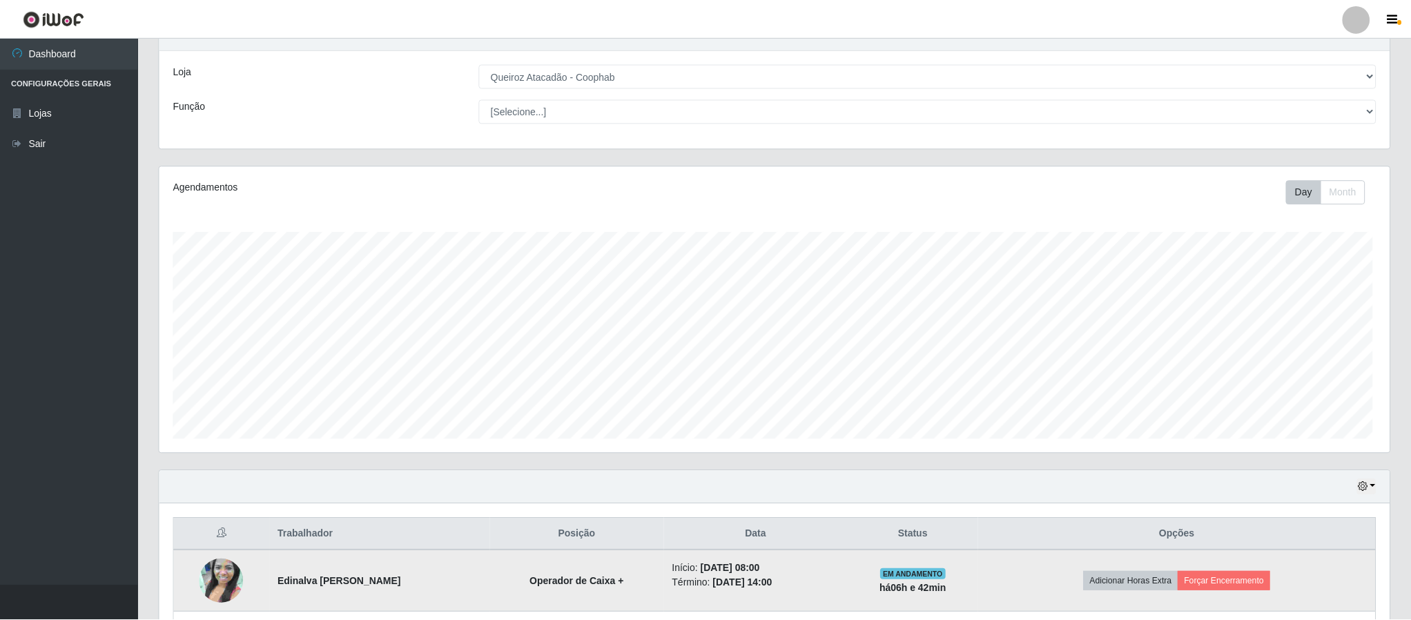
scroll to position [0, 0]
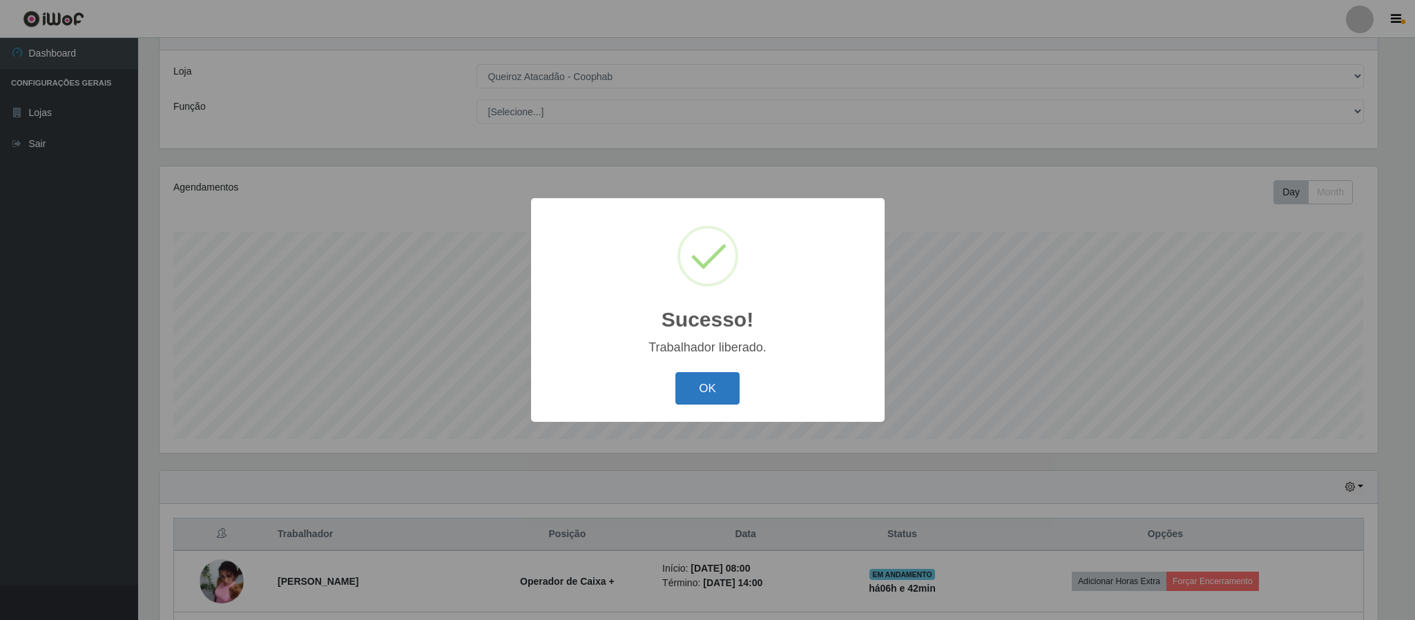
click at [708, 393] on button "OK" at bounding box center [707, 388] width 64 height 32
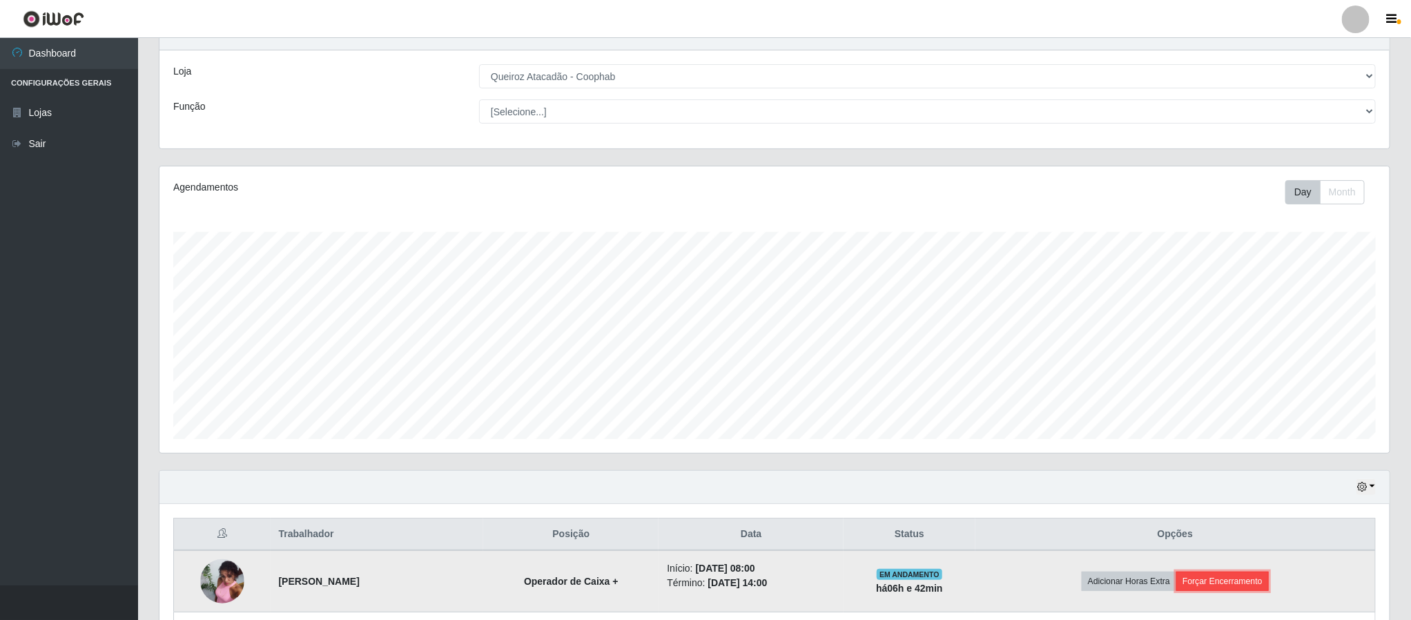
click at [1222, 581] on button "Forçar Encerramento" at bounding box center [1222, 581] width 93 height 19
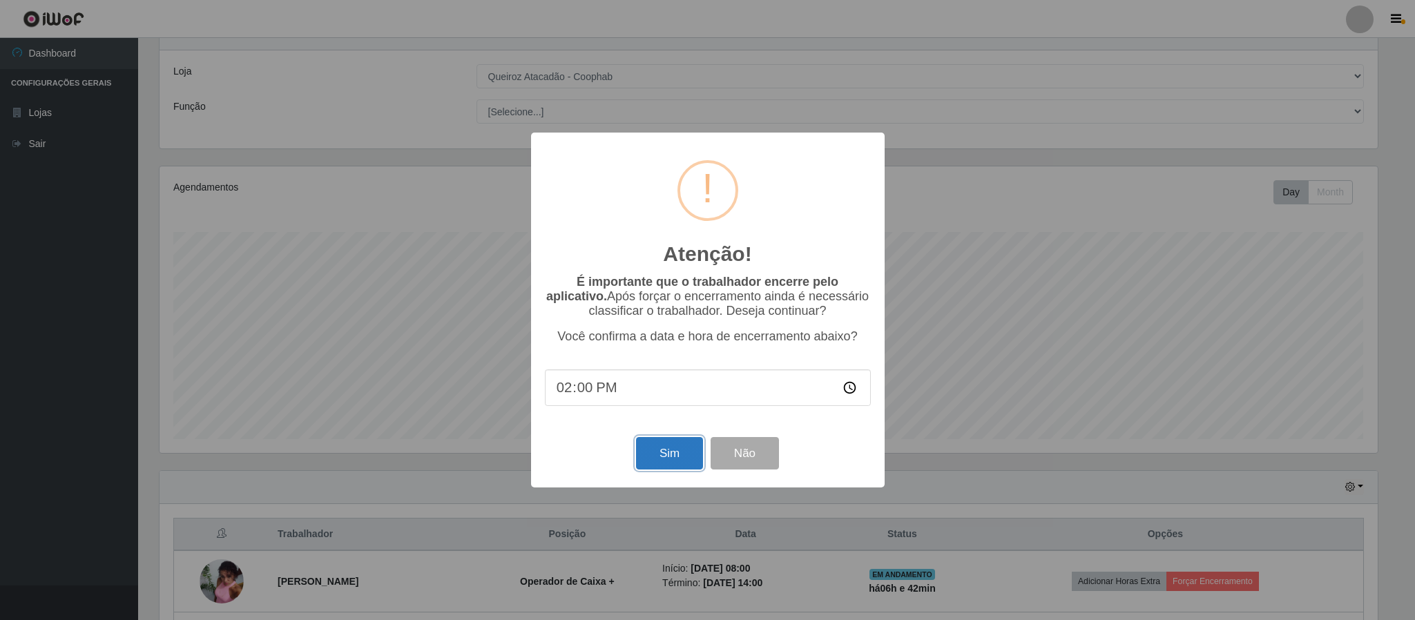
click at [677, 469] on button "Sim" at bounding box center [669, 453] width 67 height 32
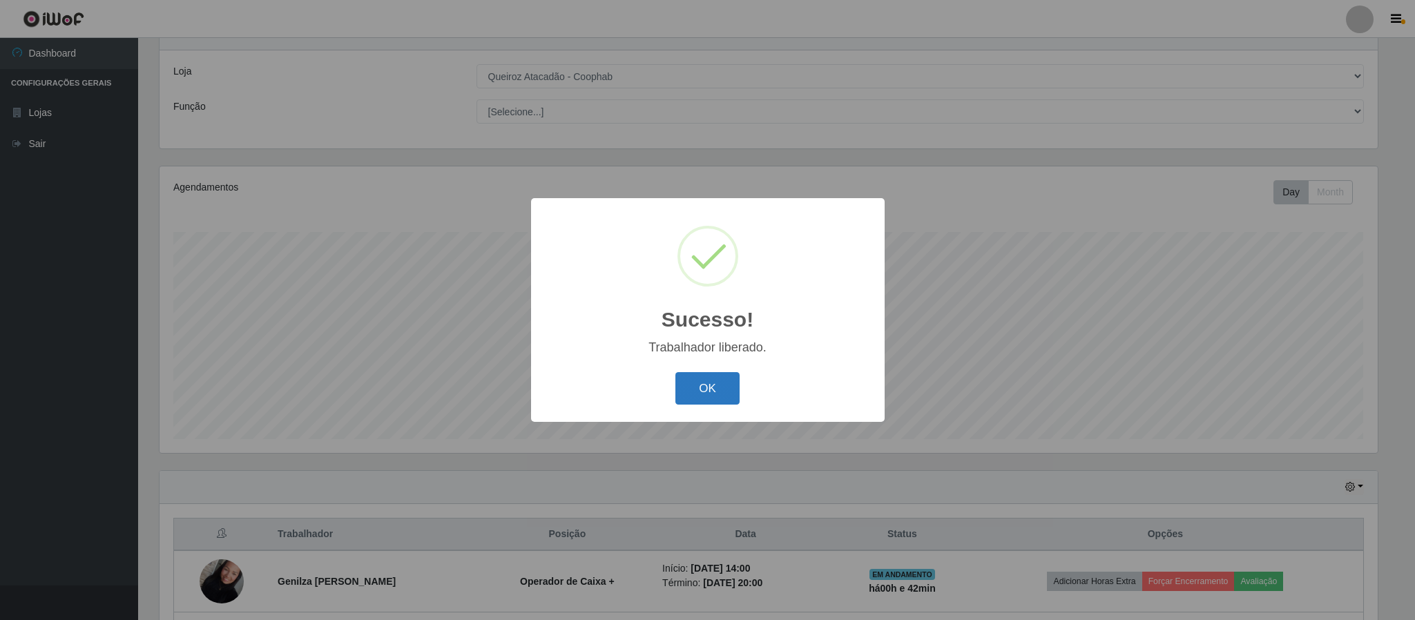
click at [705, 382] on button "OK" at bounding box center [707, 388] width 64 height 32
